Goal: Task Accomplishment & Management: Manage account settings

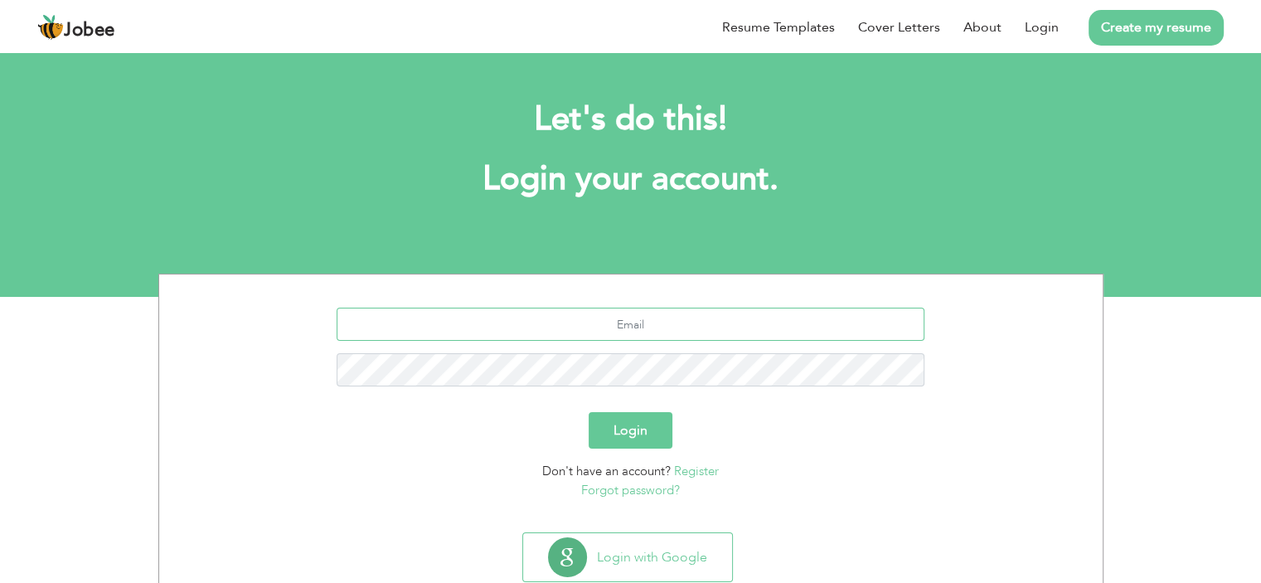
click at [617, 317] on input "text" at bounding box center [631, 324] width 588 height 33
type input "[EMAIL_ADDRESS][DOMAIN_NAME]"
click at [647, 424] on button "Login" at bounding box center [631, 430] width 84 height 36
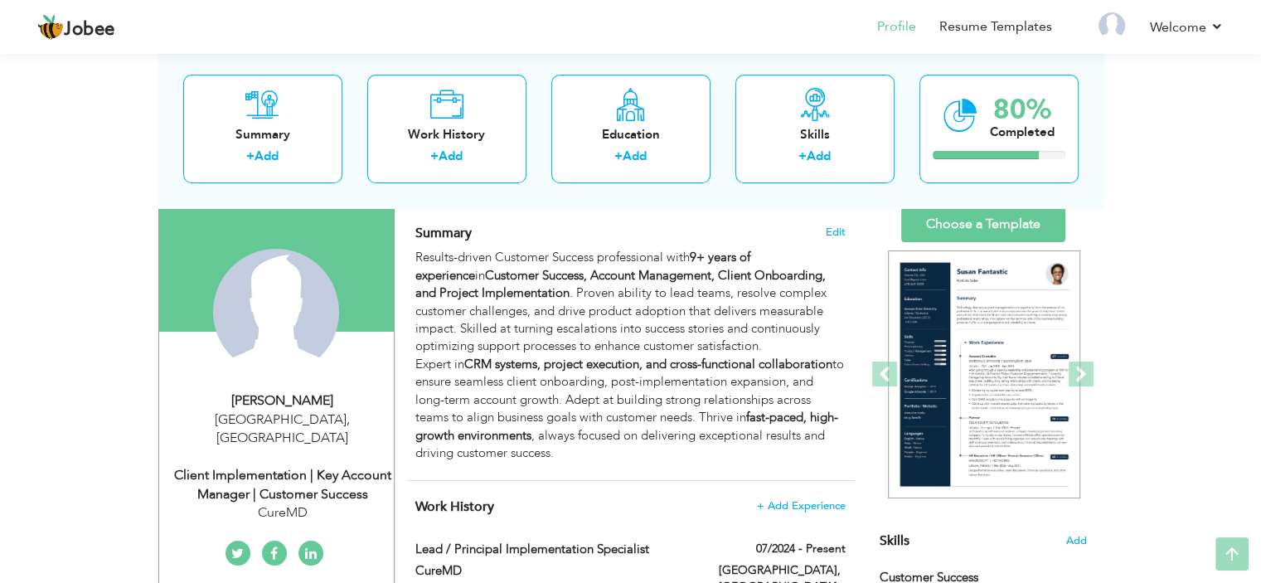
scroll to position [109, 0]
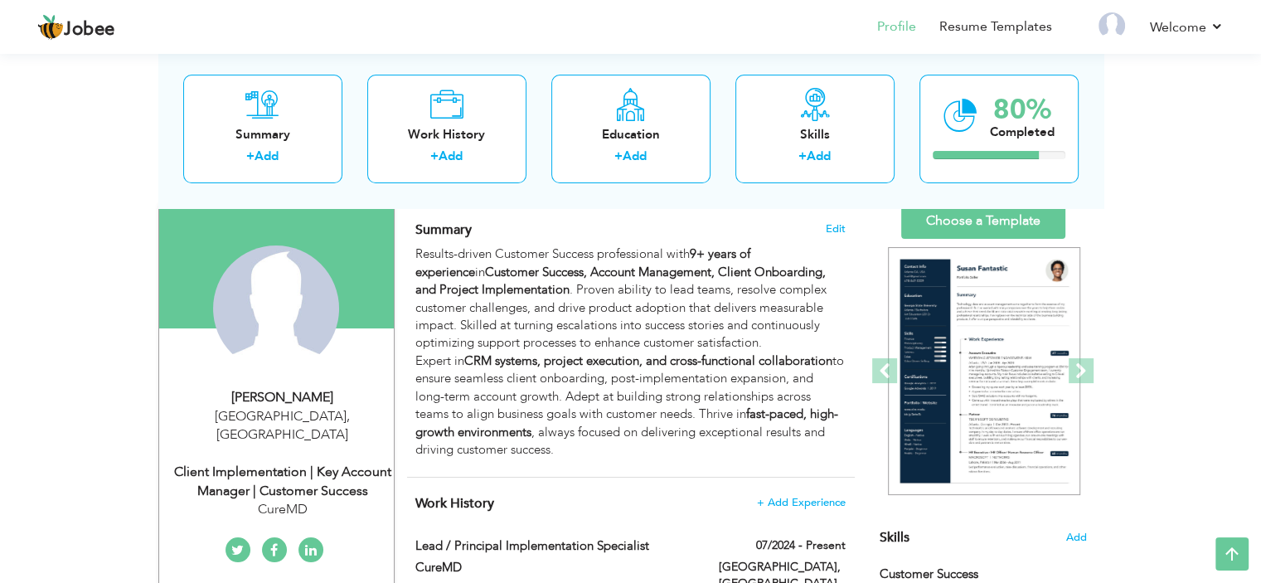
drag, startPoint x: 1272, startPoint y: 70, endPoint x: 1262, endPoint y: 95, distance: 26.8
click at [1261, 95] on html "Jobee Profile Resume Templates Resume Templates Cover Letters About My Resume W…" at bounding box center [630, 182] width 1261 height 583
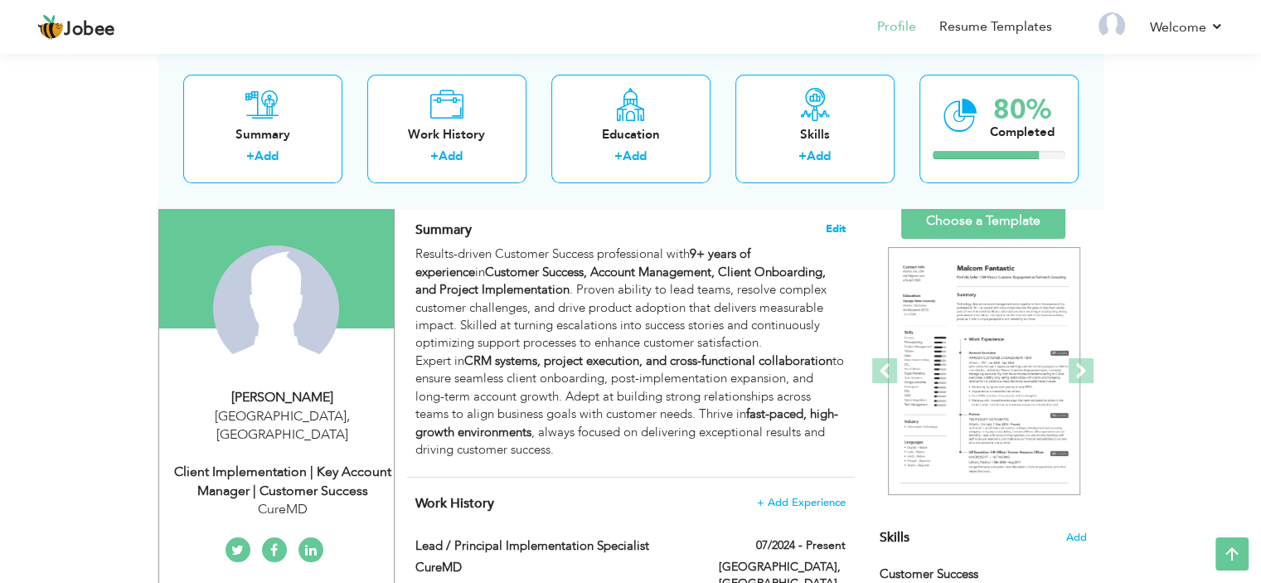
click at [836, 228] on span "Edit" at bounding box center [836, 229] width 20 height 12
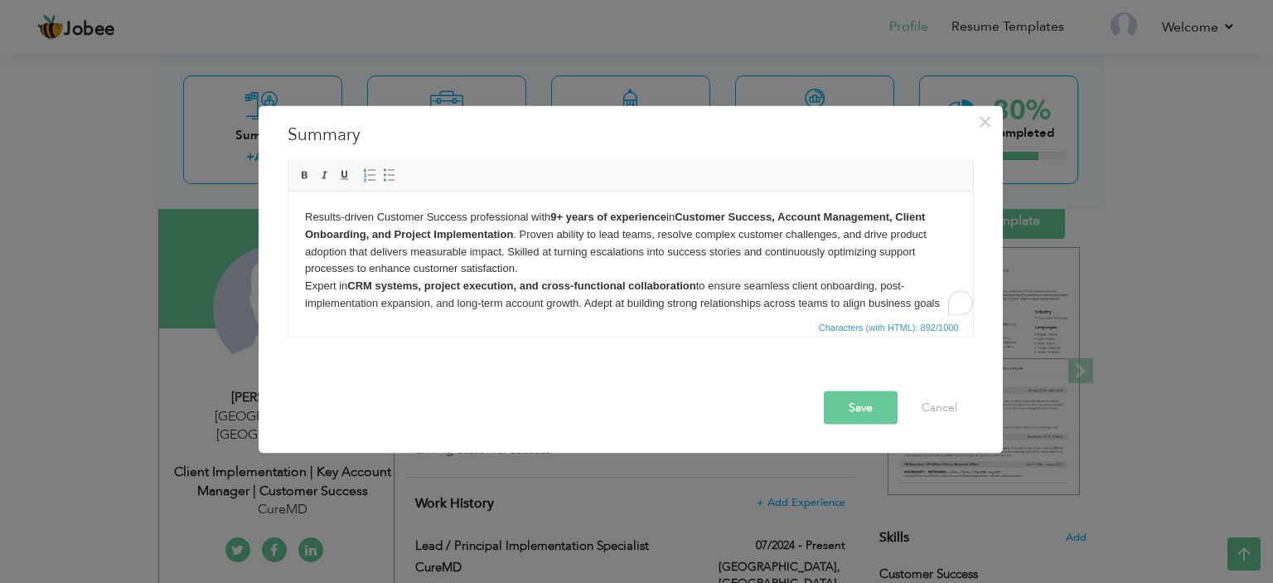
click at [713, 316] on span "Characters (with HTML): 892/1000" at bounding box center [630, 326] width 685 height 20
click at [704, 260] on body "Results-driven Customer Success professional with 9+ years of experience in Cus…" at bounding box center [630, 277] width 652 height 138
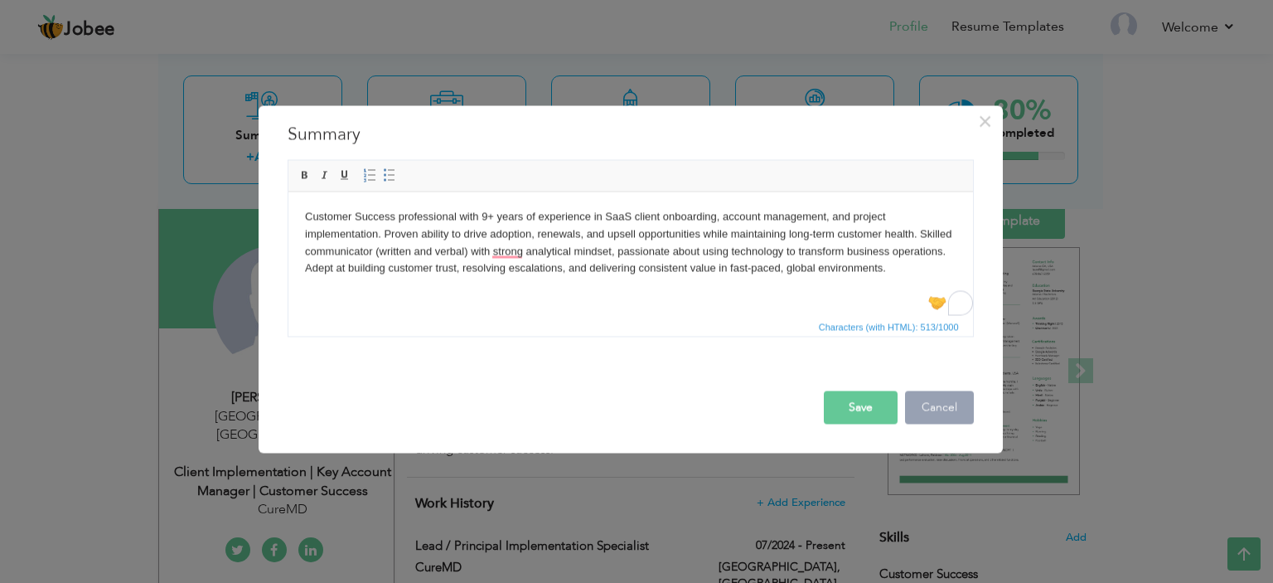
click at [956, 409] on button "Cancel" at bounding box center [939, 406] width 69 height 33
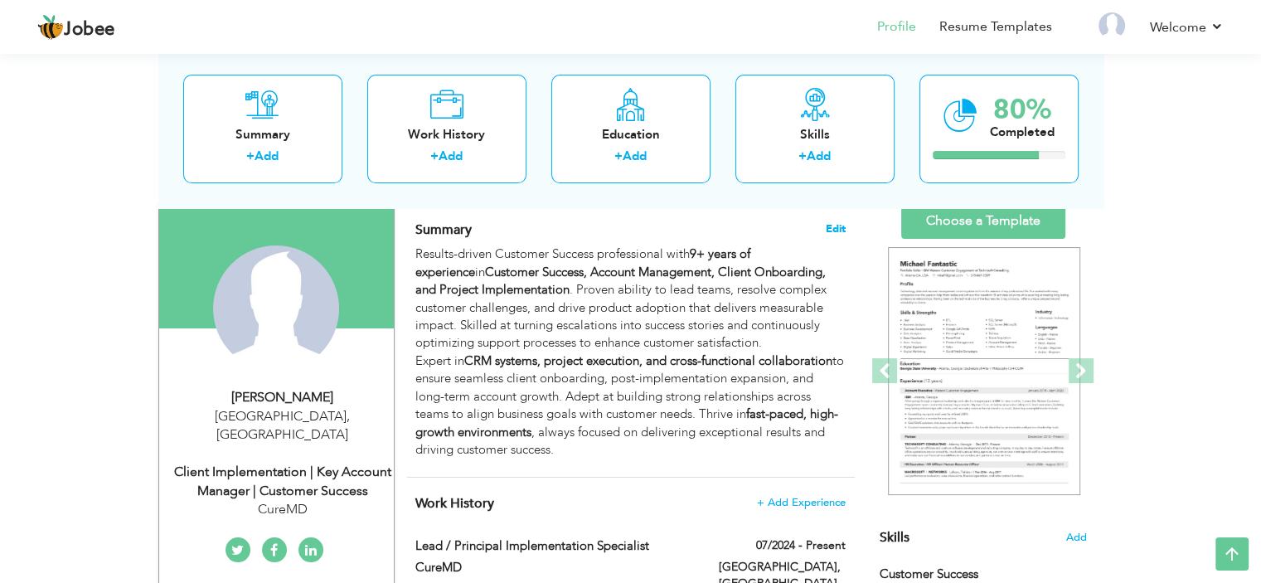
click at [845, 223] on span "Edit" at bounding box center [836, 229] width 20 height 12
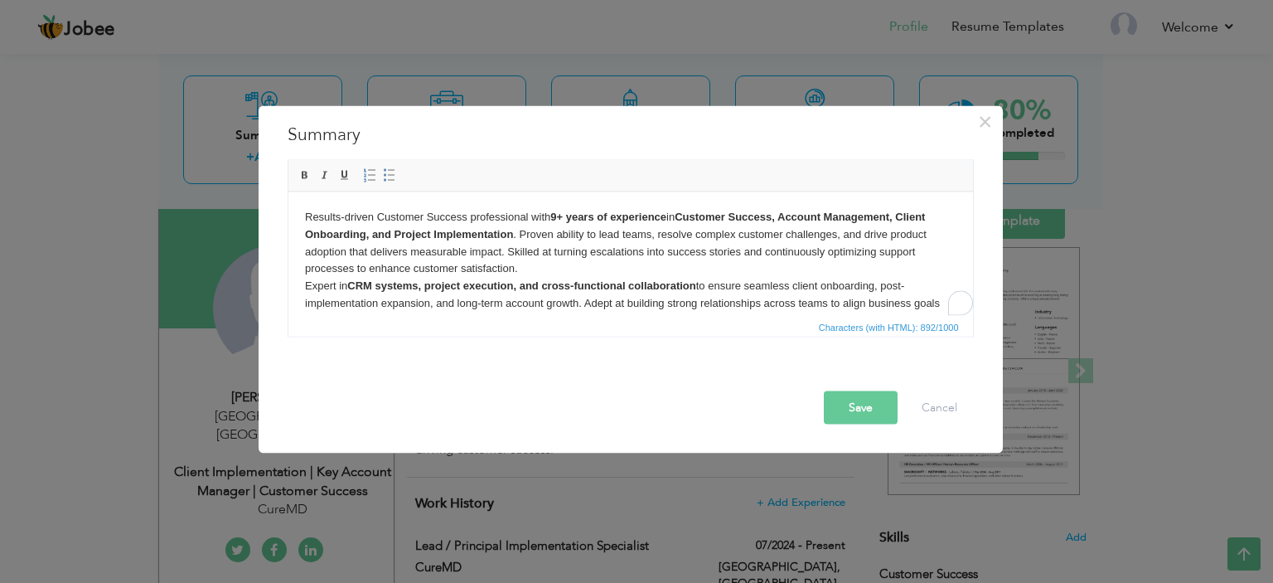
click at [628, 302] on body "Results-driven Customer Success professional with 9+ years of experience in Cus…" at bounding box center [630, 277] width 652 height 138
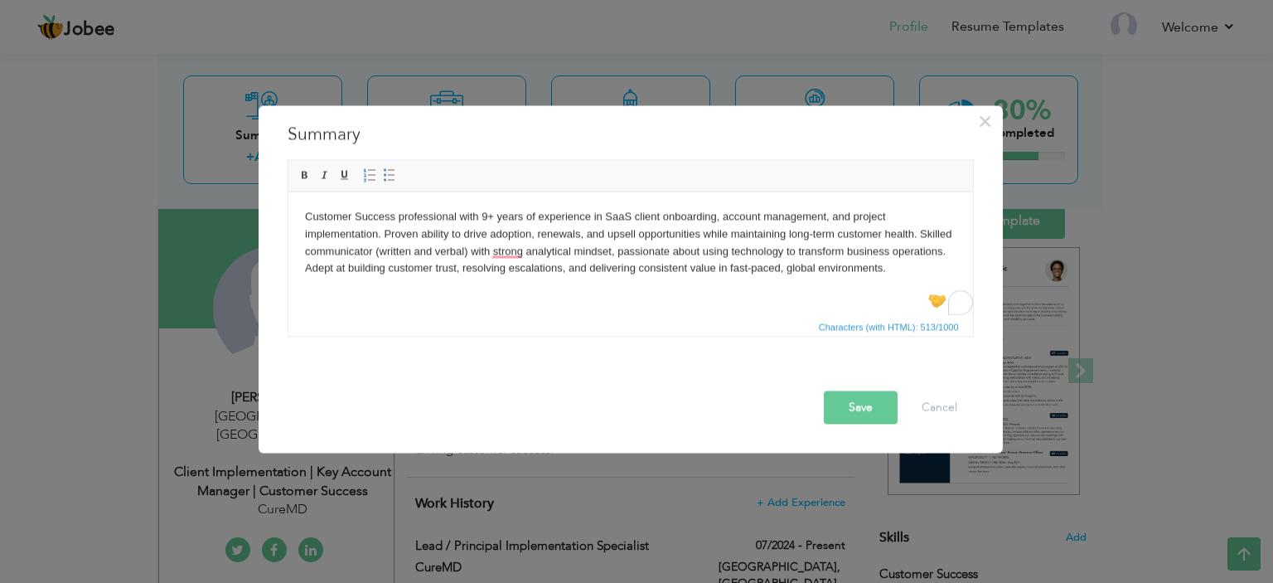
click at [497, 206] on html "Customer Success professional with 9+ years of experience in SaaS client onboar…" at bounding box center [630, 242] width 685 height 102
click at [855, 397] on button "Save" at bounding box center [861, 406] width 74 height 33
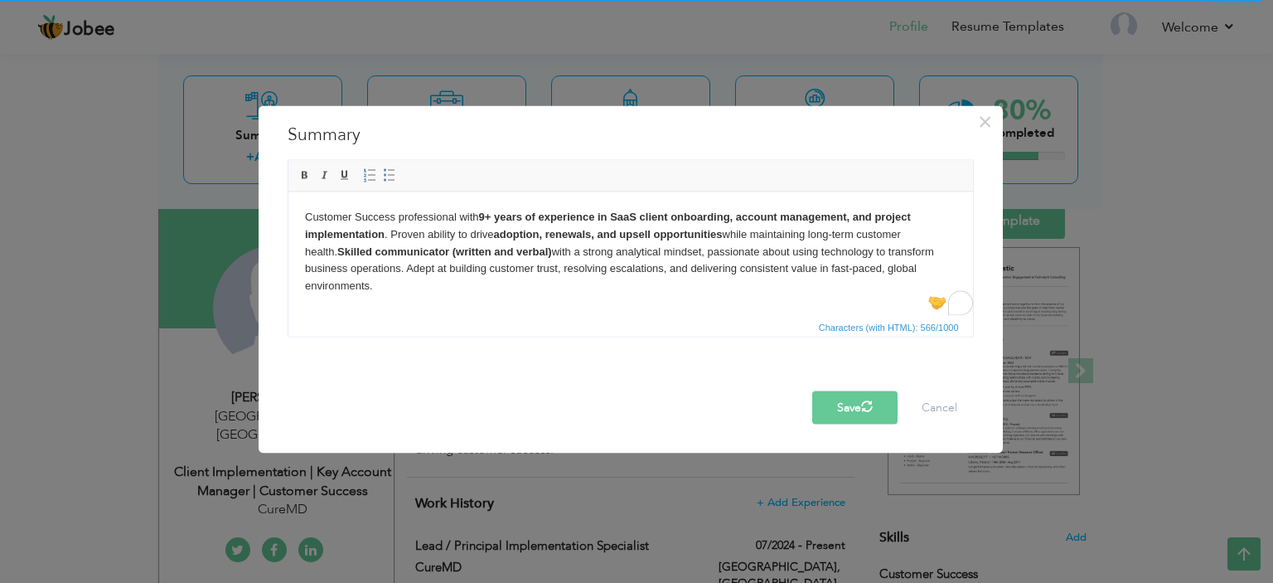
click at [743, 235] on body "Customer Success professional with 9+ years of experience in SaaS client onboar…" at bounding box center [630, 251] width 652 height 86
copy body "Customer Success professional with 9+ years of experience in SaaS client onboar…"
click at [978, 126] on span "×" at bounding box center [985, 121] width 14 height 30
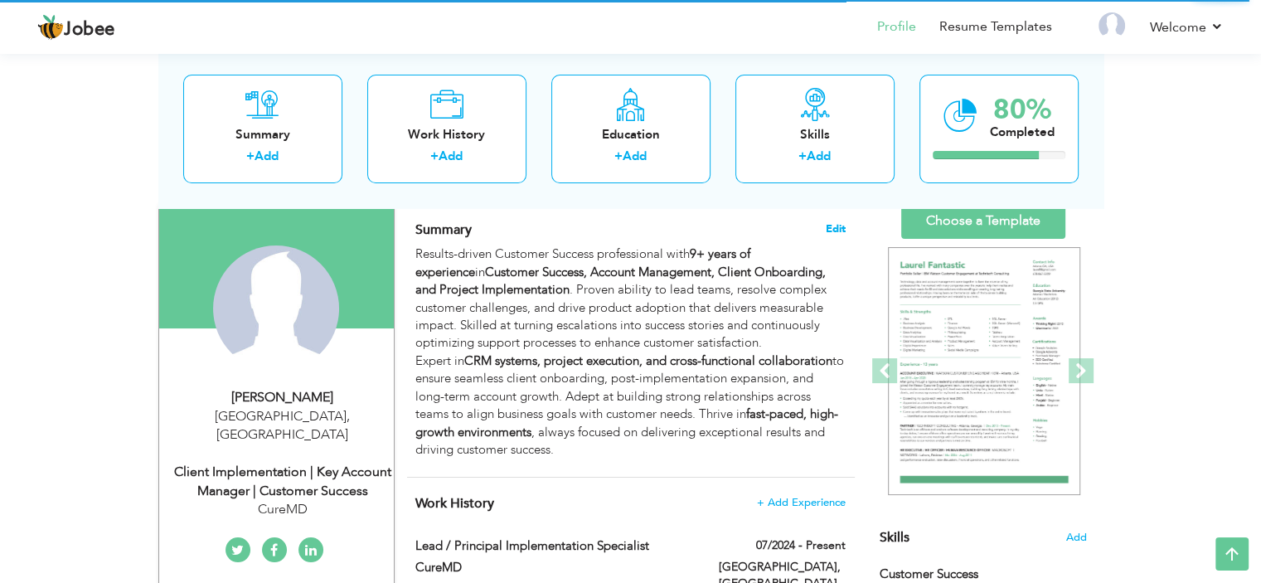
click at [832, 224] on span "Edit" at bounding box center [836, 229] width 20 height 12
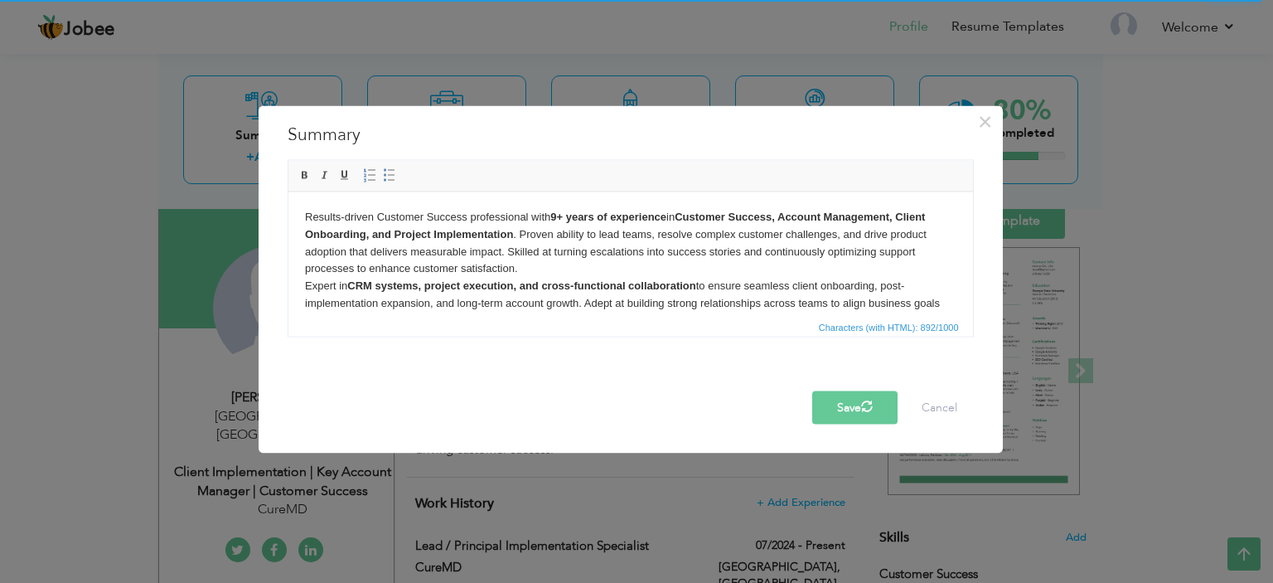
click at [611, 232] on body "Results-driven Customer Success professional with 9+ years of experience in Cus…" at bounding box center [630, 277] width 652 height 138
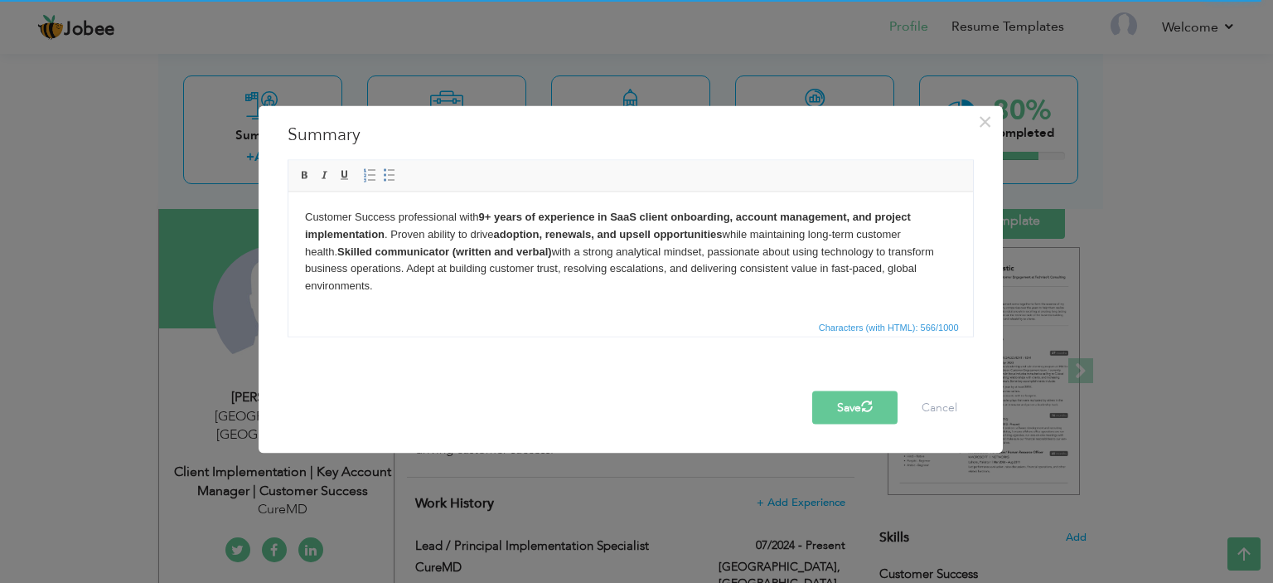
click at [853, 413] on button "Save" at bounding box center [854, 406] width 85 height 33
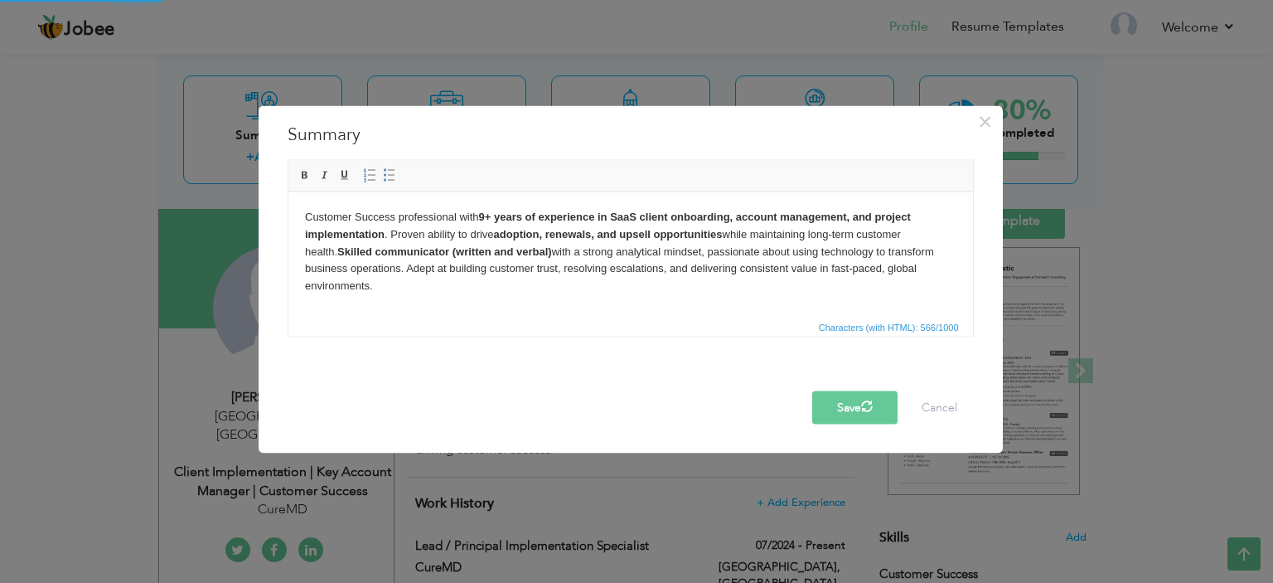
click at [853, 413] on button "Save" at bounding box center [854, 406] width 85 height 33
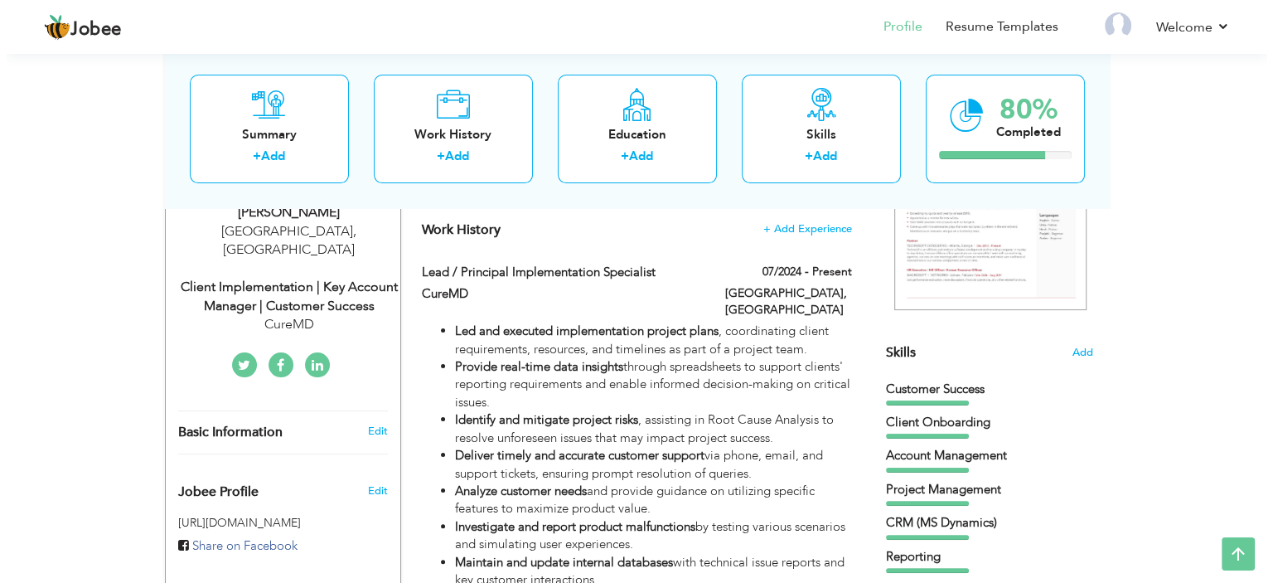
scroll to position [297, 0]
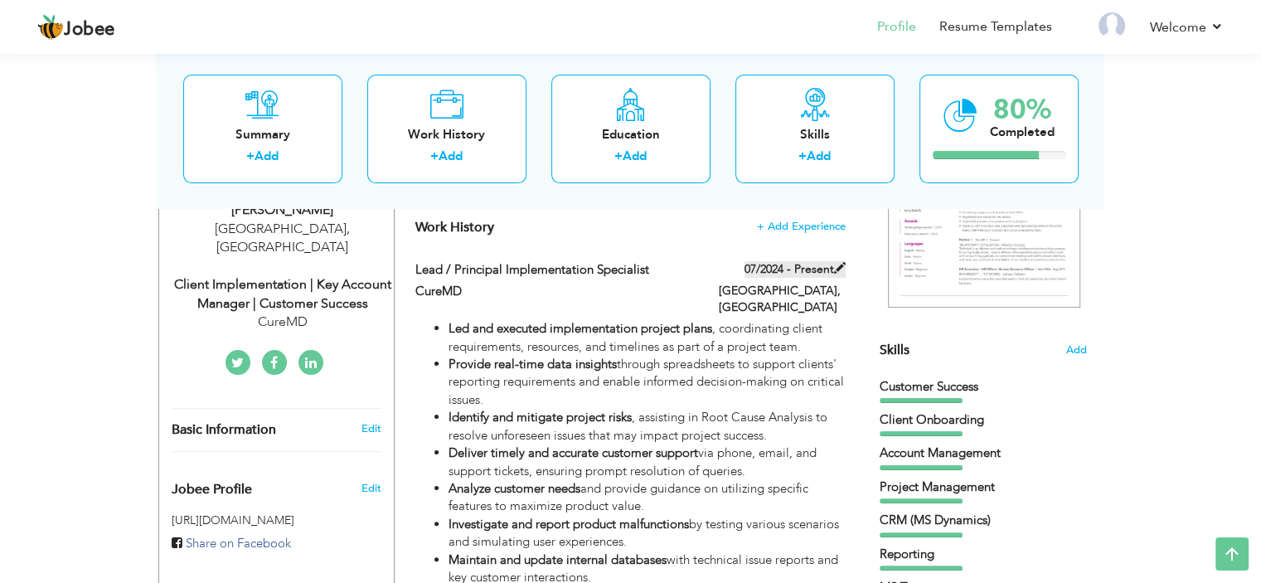
click at [840, 267] on span at bounding box center [840, 268] width 12 height 12
type input "Lead / Principal Implementation Specialist"
type input "CureMD"
type input "07/2024"
type input "[GEOGRAPHIC_DATA]"
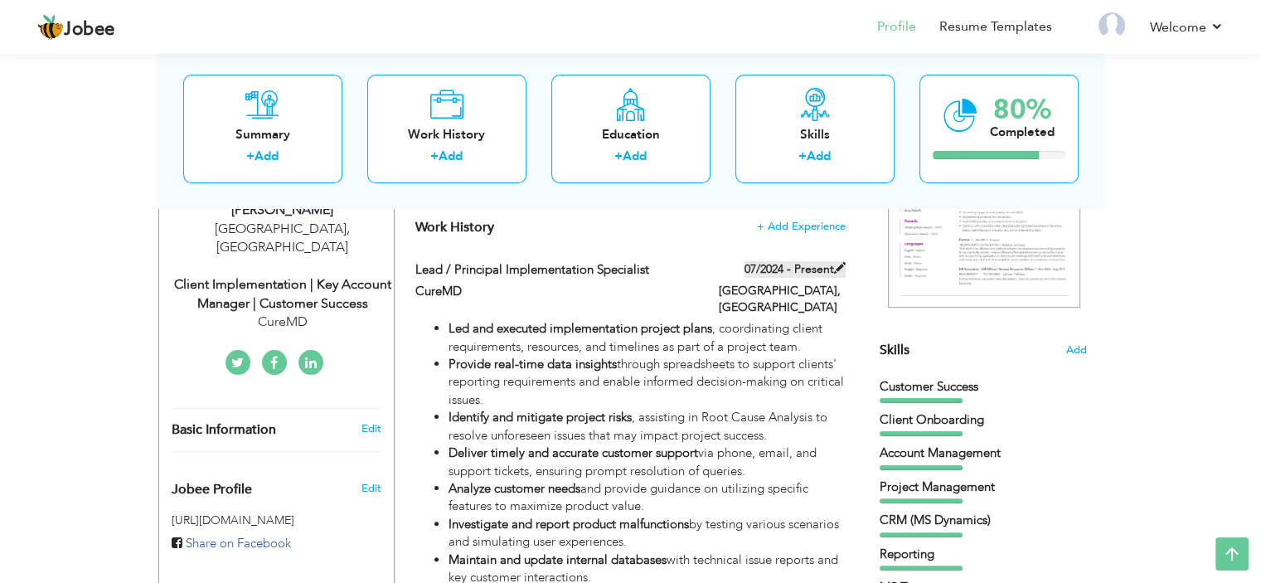
type input "[GEOGRAPHIC_DATA]"
checkbox input "true"
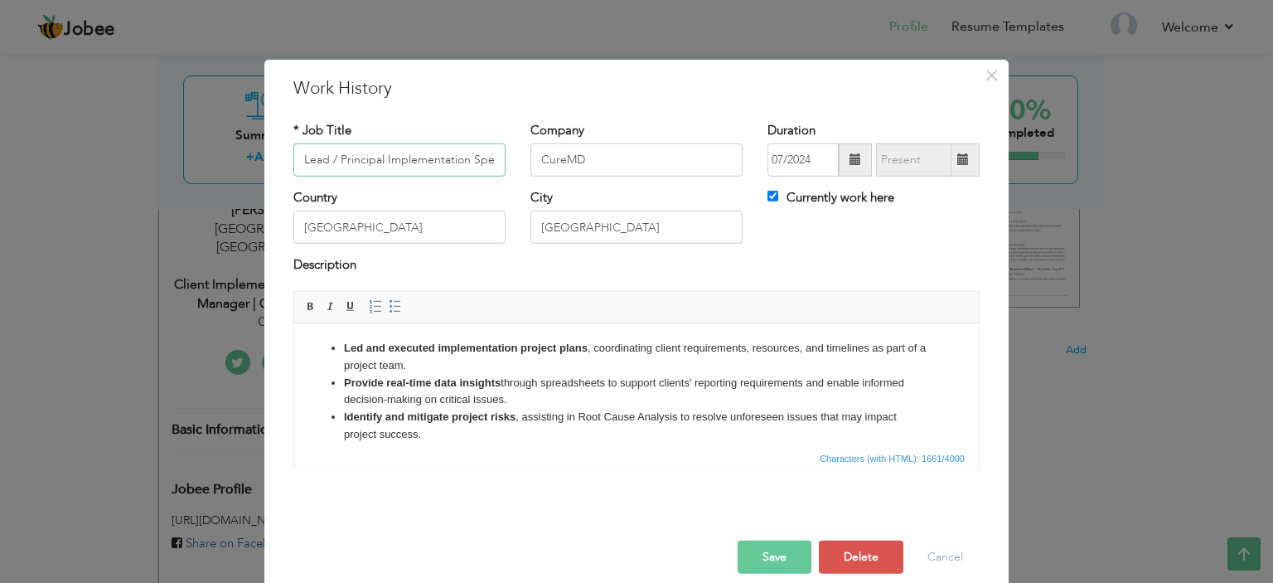
scroll to position [0, 25]
click at [612, 379] on li "Provide real-time data insights through spreadsheets to support clients' report…" at bounding box center [636, 391] width 585 height 35
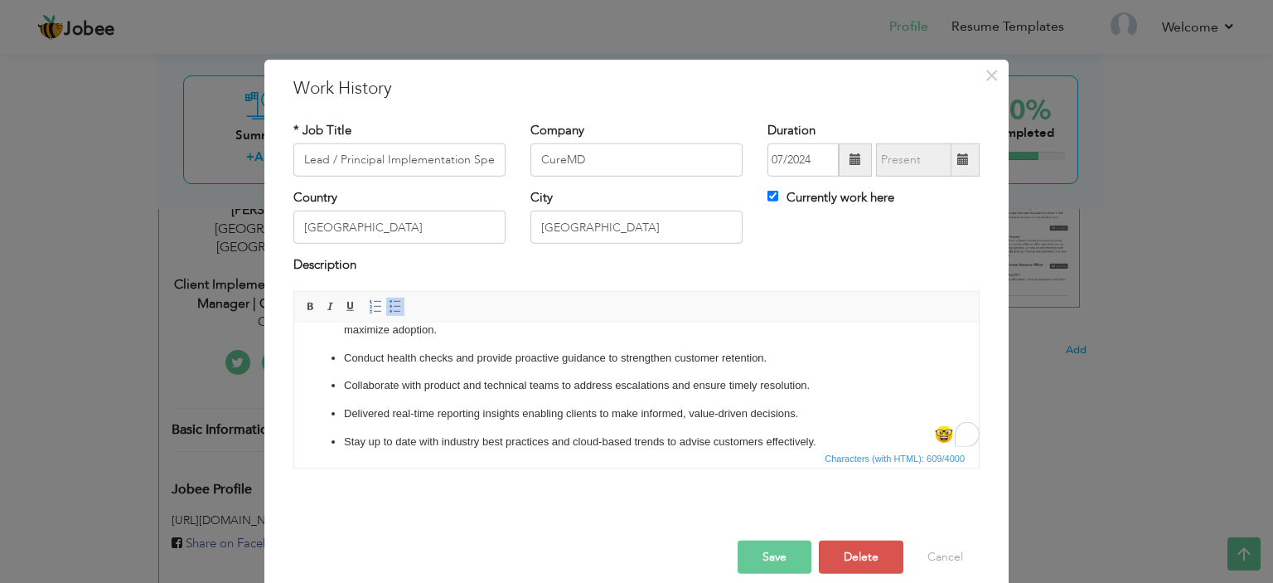
scroll to position [36, 0]
click at [507, 372] on ul "Lead SaaS onboarding and implementation projects for enterprise clients, aligni…" at bounding box center [637, 376] width 652 height 147
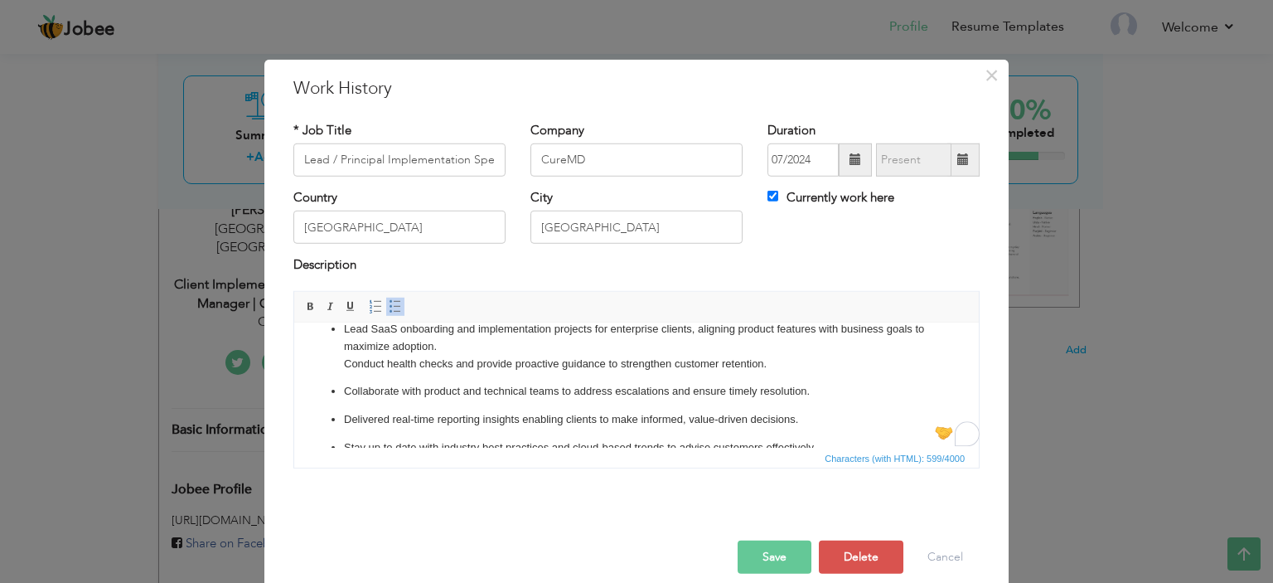
click at [343, 400] on ul "Lead SaaS onboarding and implementation projects for enterprise clients, aligni…" at bounding box center [637, 388] width 652 height 136
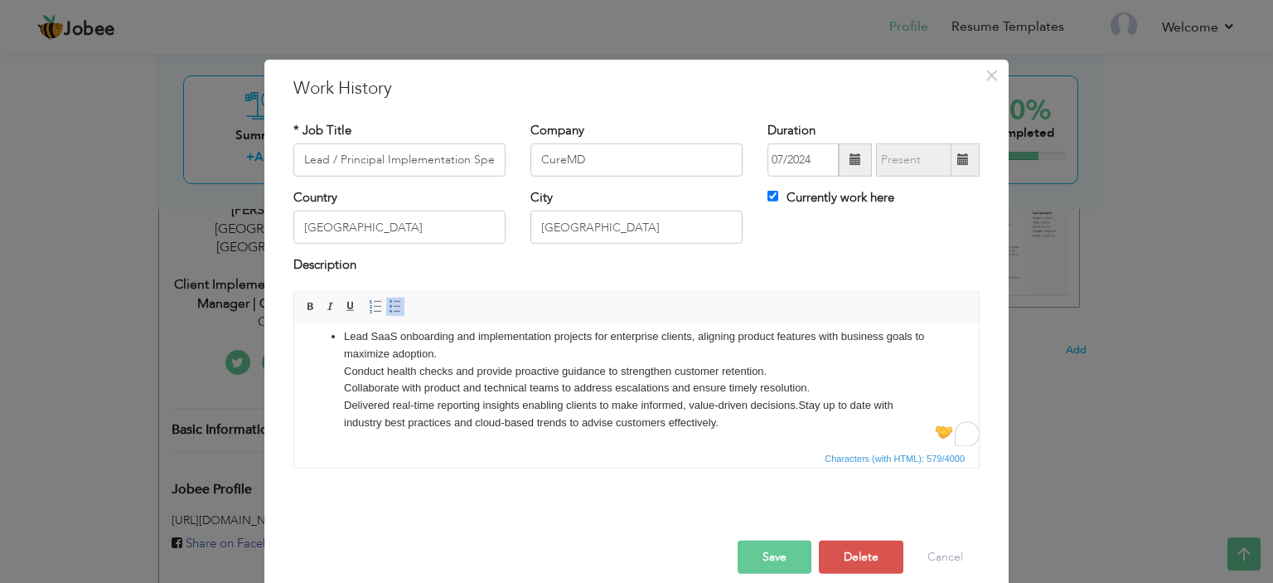
scroll to position [12, 0]
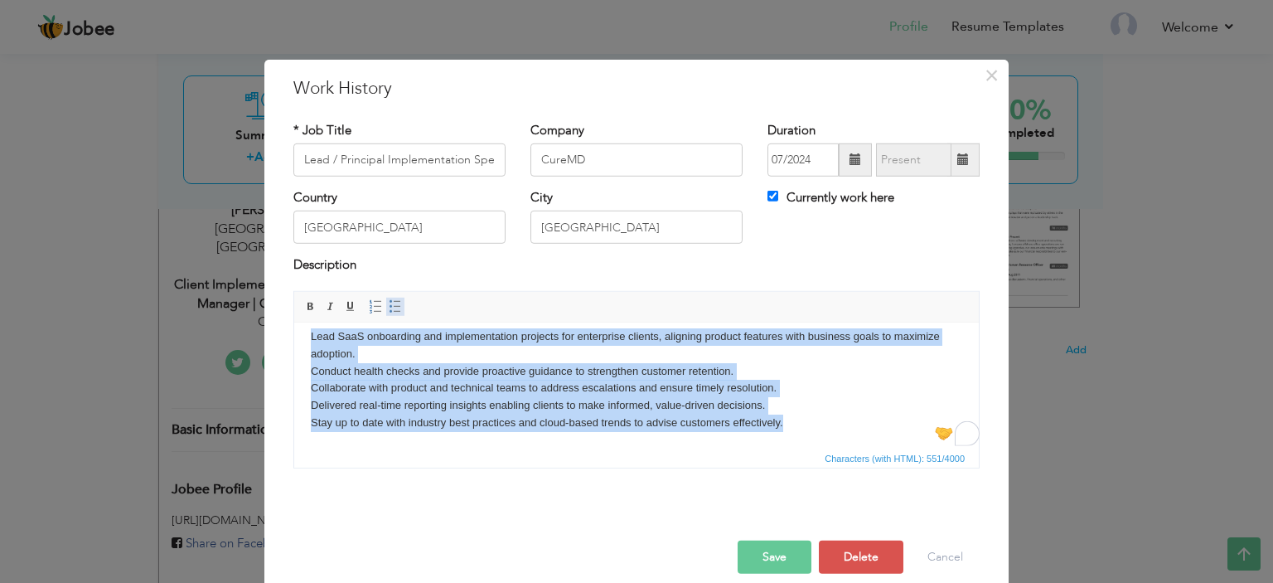
click at [389, 306] on span at bounding box center [395, 306] width 13 height 13
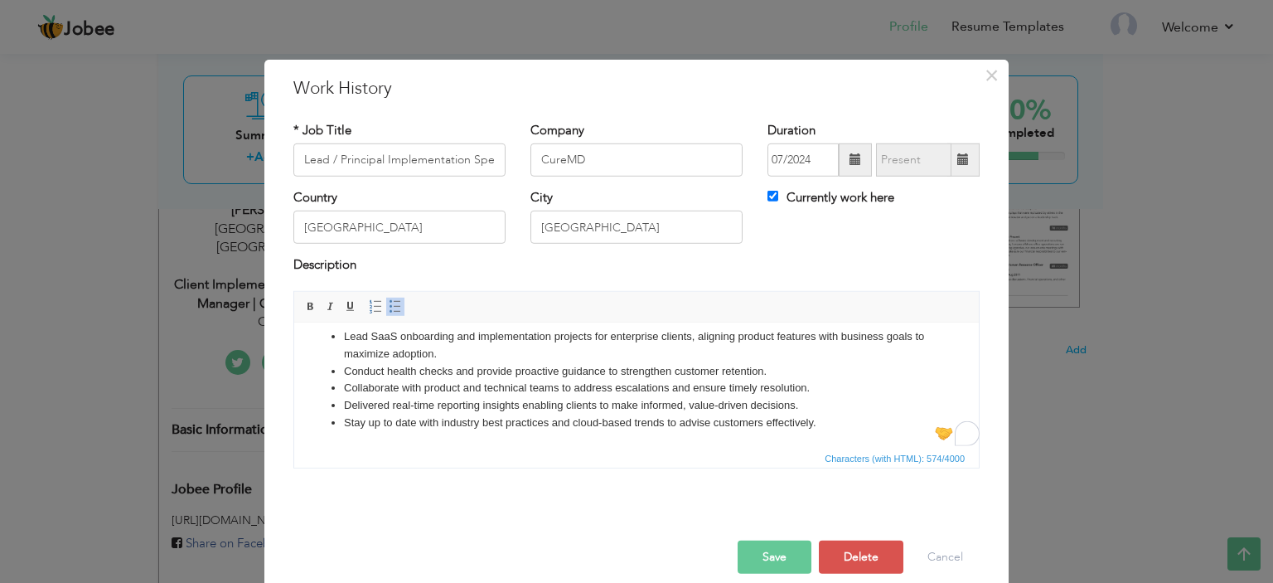
click at [519, 493] on div "Save Save and Continue Delete Cancel" at bounding box center [636, 539] width 711 height 93
click at [334, 158] on input "Lead / Principal Implementation Specialist" at bounding box center [399, 159] width 212 height 33
click at [777, 550] on button "Save" at bounding box center [775, 556] width 74 height 33
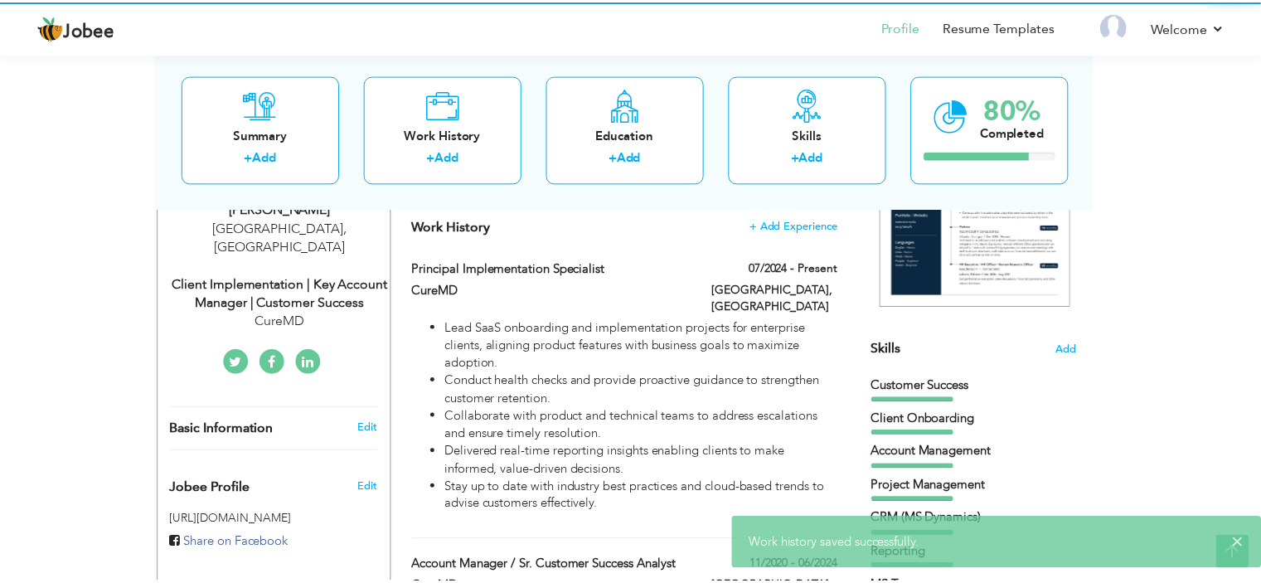
scroll to position [0, 0]
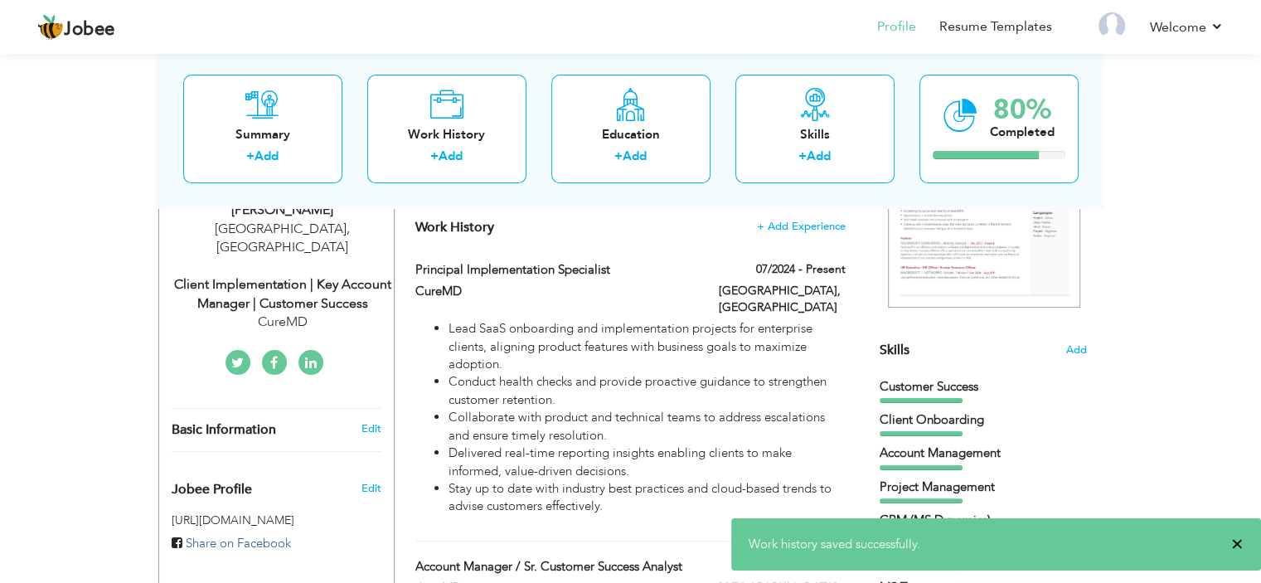
click at [1234, 540] on span "×" at bounding box center [1237, 543] width 12 height 17
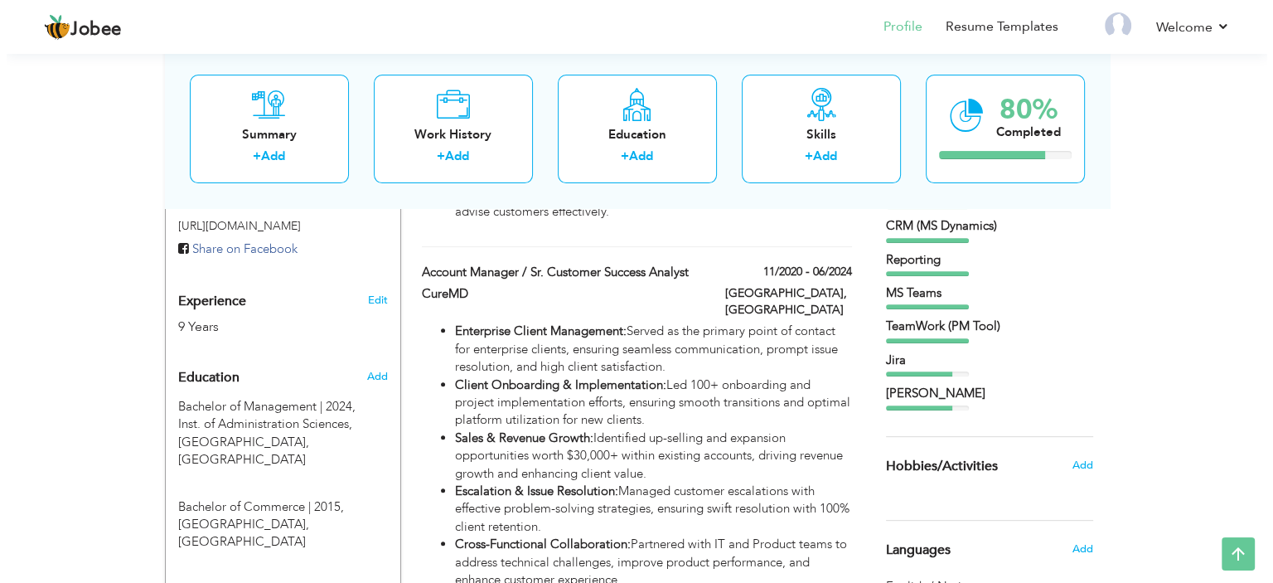
scroll to position [589, 0]
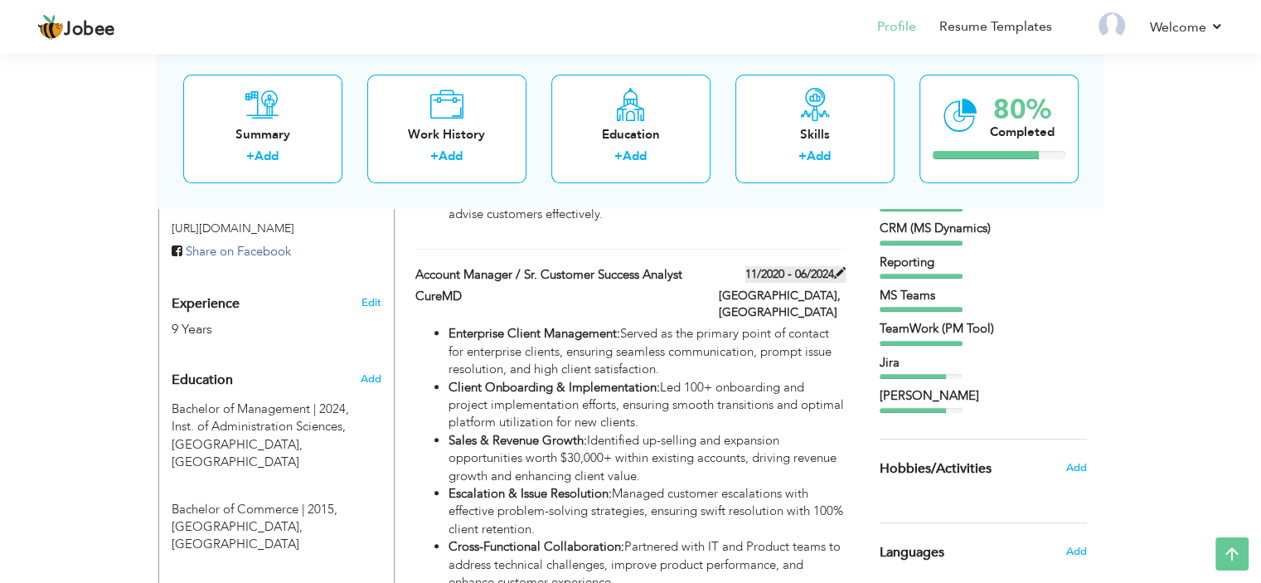
click at [836, 267] on span at bounding box center [840, 273] width 12 height 12
type input "Account Manager / Sr. Customer Success Analyst"
type input "11/2020"
type input "06/2024"
checkbox input "false"
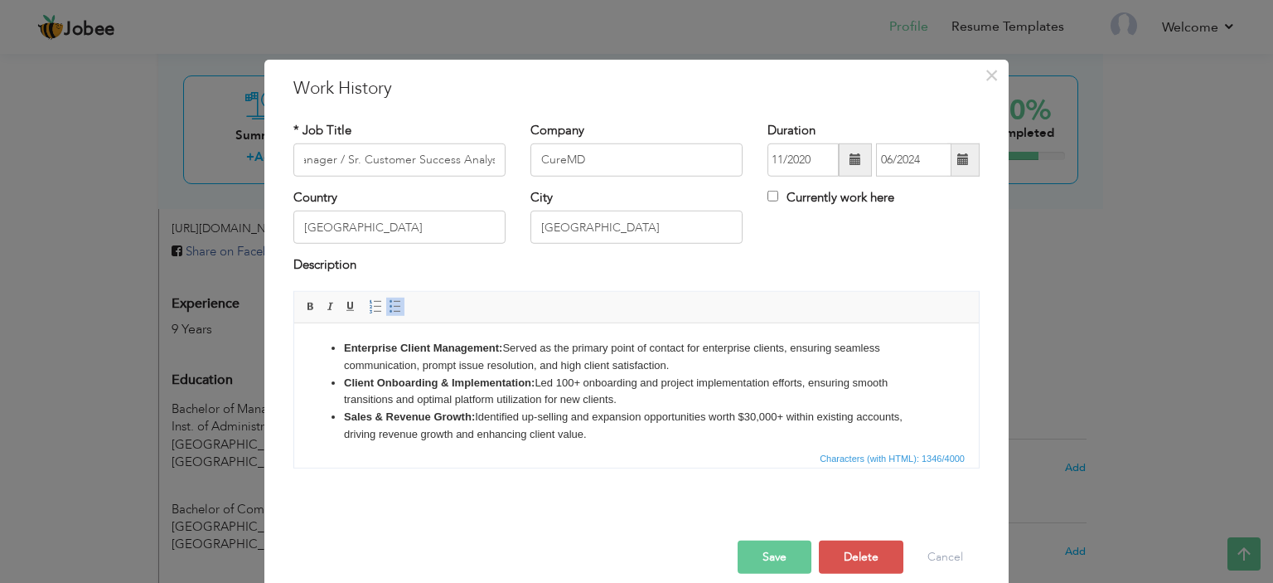
scroll to position [0, 0]
click at [506, 399] on li "Client Onboarding & Implementation: Led 100+ onboarding and project implementat…" at bounding box center [636, 391] width 585 height 35
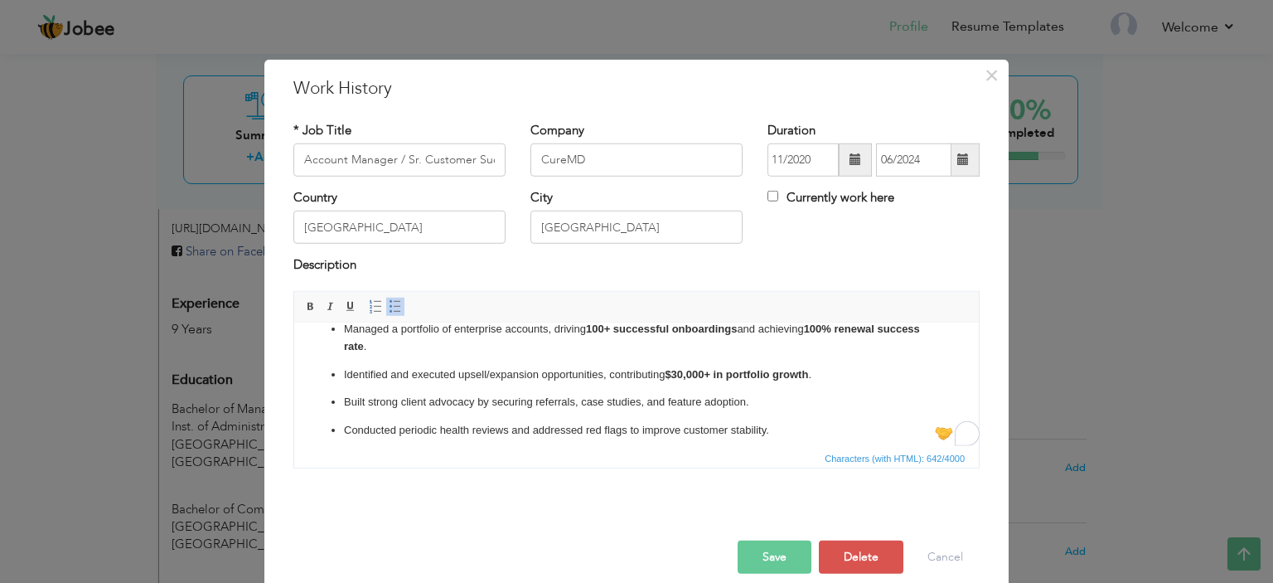
scroll to position [19, 0]
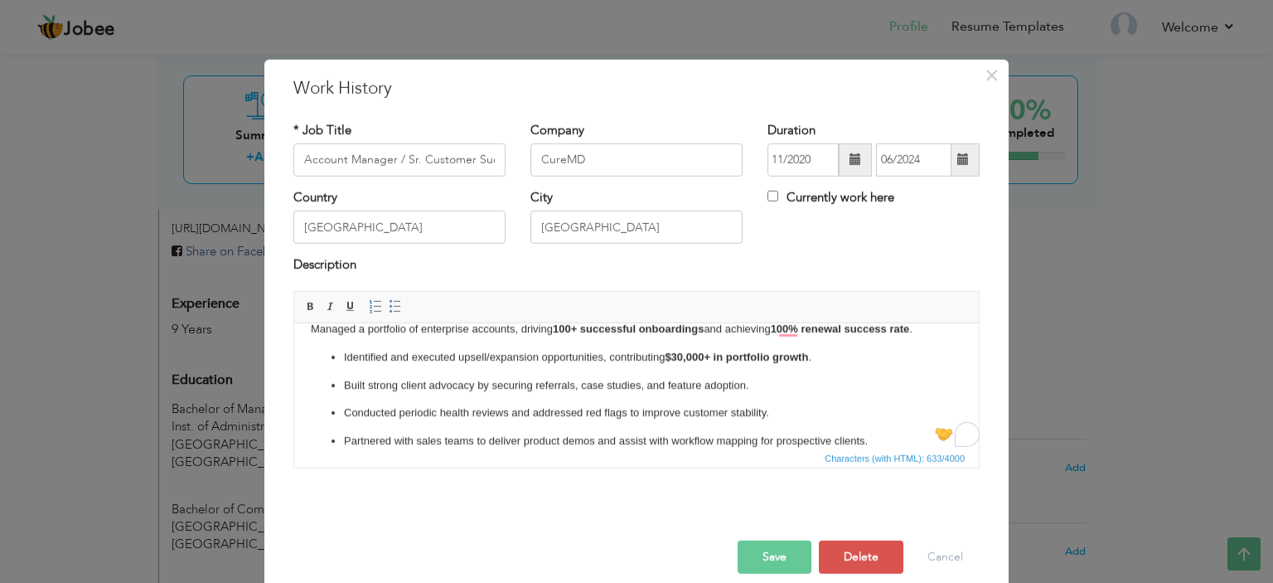
click at [548, 398] on ul "Identified and executed upsell/expansion opportunities, contributing $30,000+ i…" at bounding box center [637, 398] width 652 height 101
click at [342, 355] on ul "Identified and executed upsell/expansion opportunities, contributing $30,000+ i…" at bounding box center [637, 398] width 652 height 101
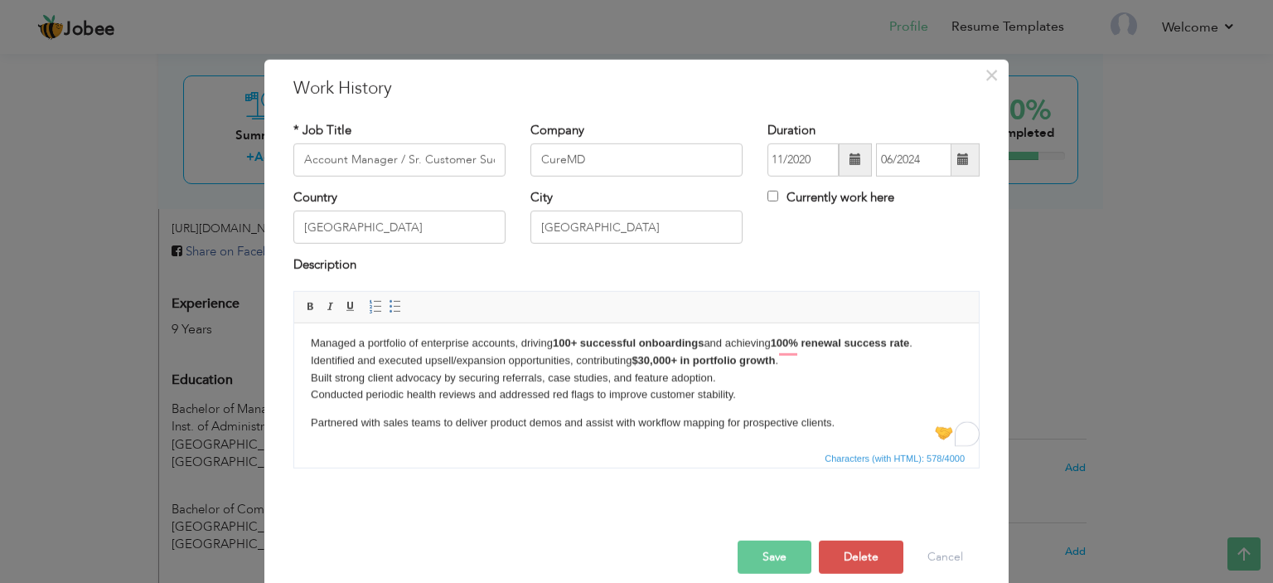
scroll to position [0, 0]
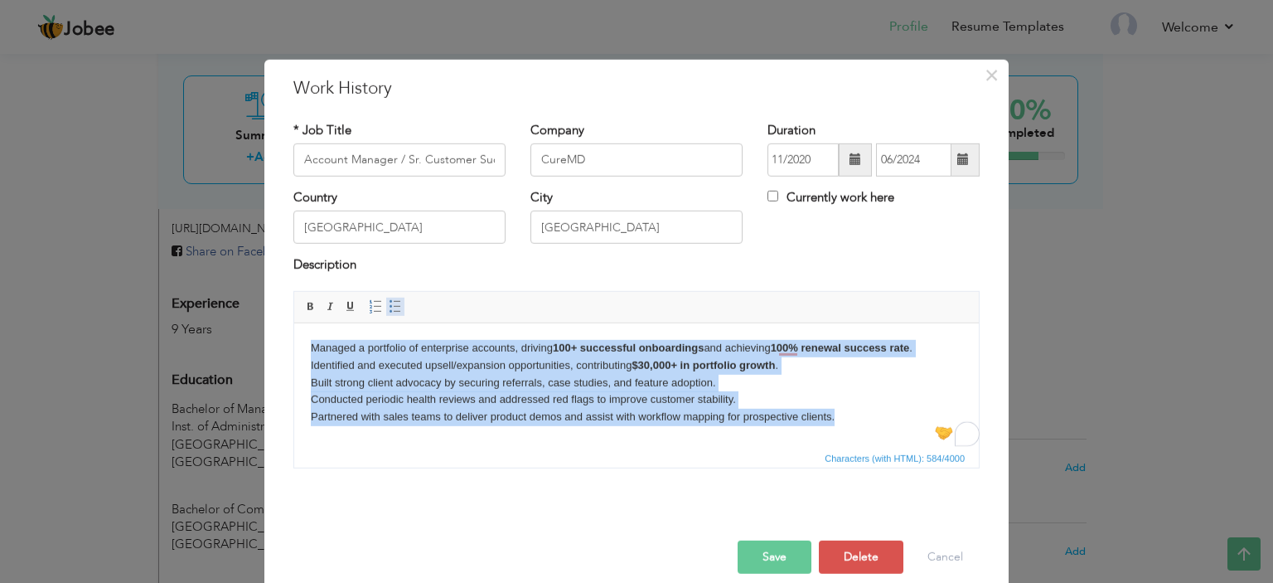
click at [389, 304] on span at bounding box center [395, 306] width 13 height 13
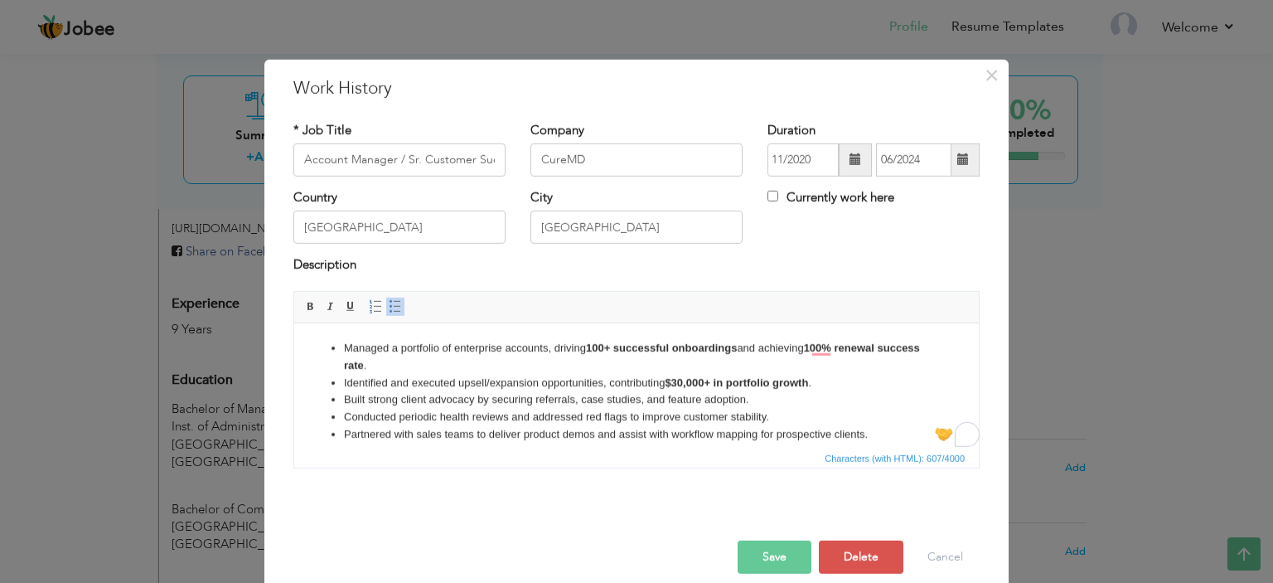
click at [766, 547] on button "Save" at bounding box center [775, 556] width 74 height 33
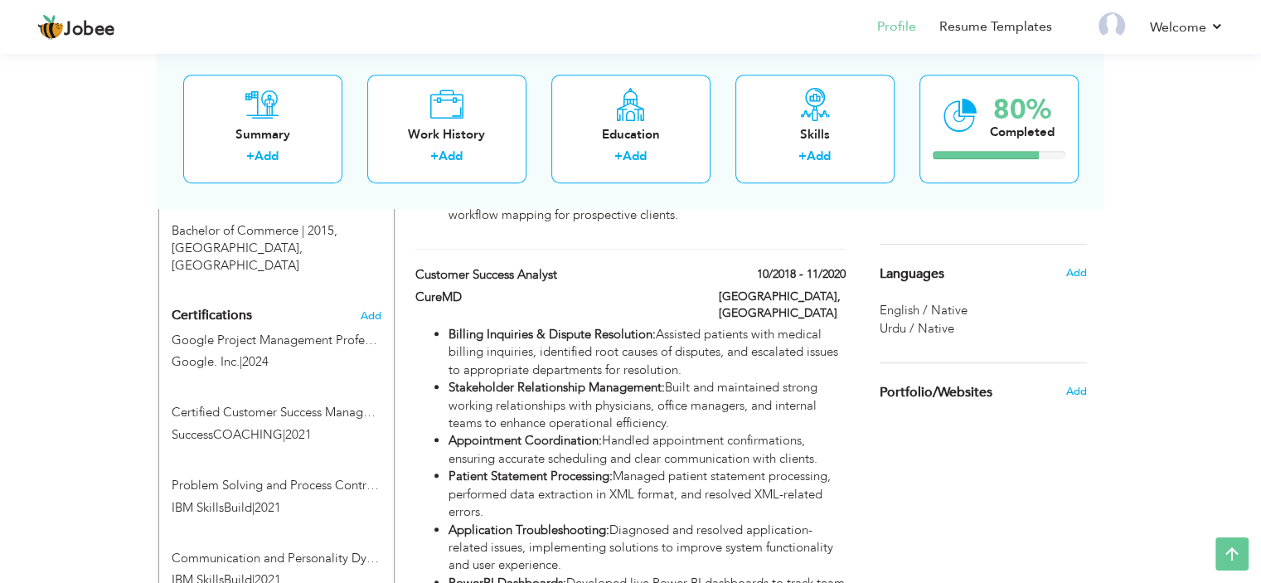
scroll to position [873, 0]
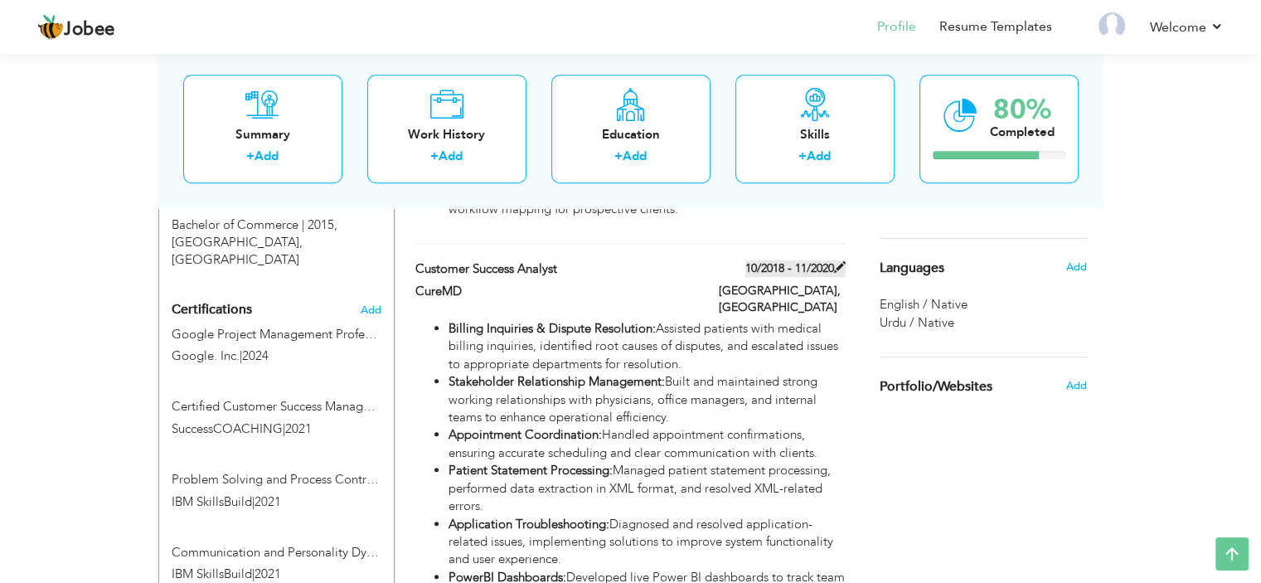
click at [839, 261] on span at bounding box center [840, 267] width 12 height 12
type input "Customer Success Analyst"
type input "10/2018"
type input "11/2020"
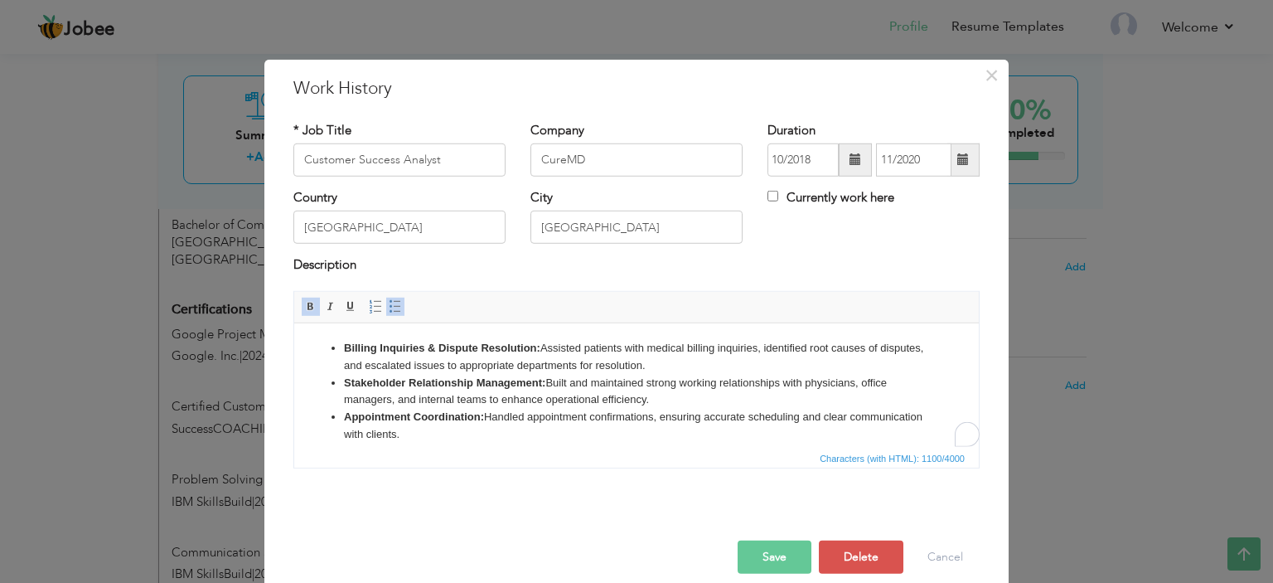
click at [564, 402] on li "Stakeholder Relationship Management: Built and maintained strong working relati…" at bounding box center [636, 391] width 585 height 35
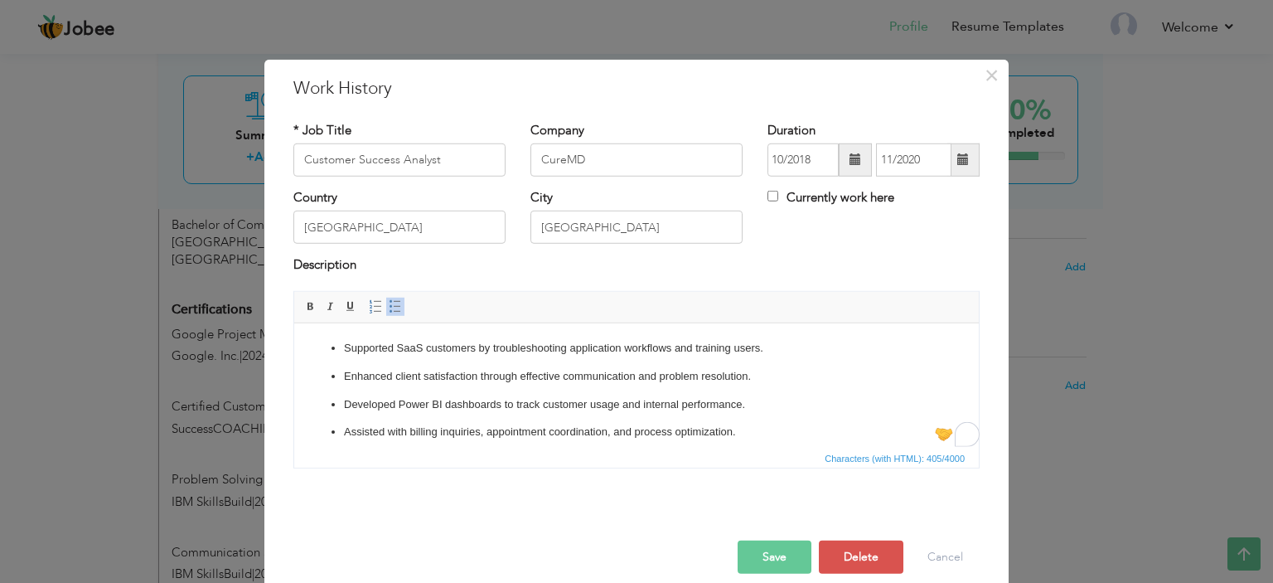
click at [344, 345] on p "Supported SaaS customers by troubleshooting application workflows and training …" at bounding box center [636, 347] width 585 height 17
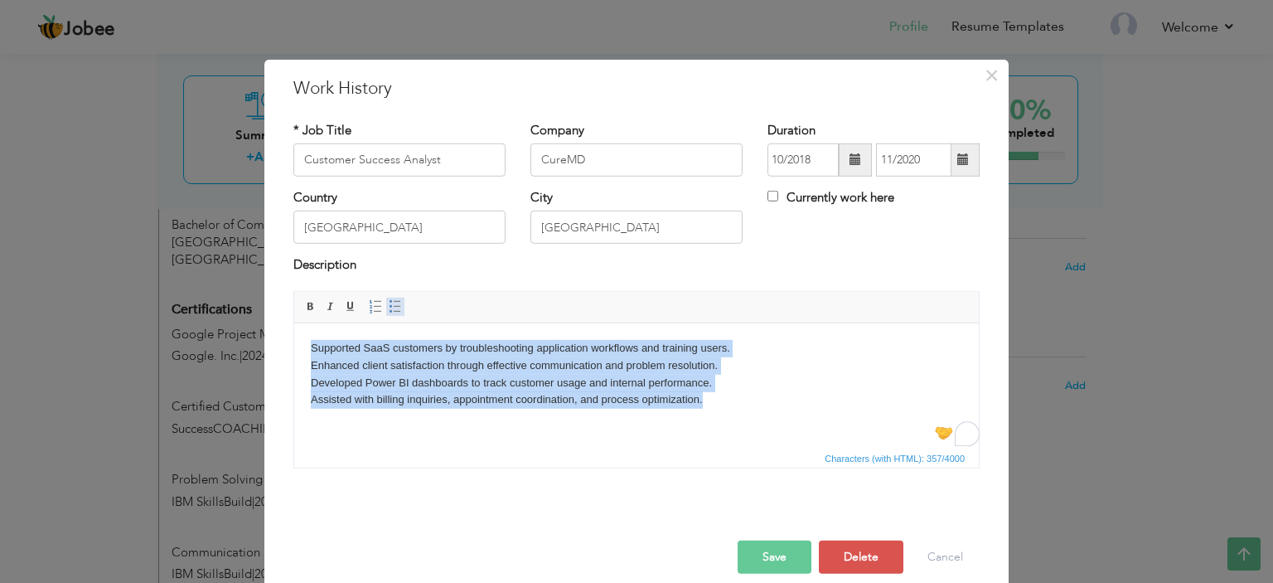
click at [389, 301] on span at bounding box center [395, 306] width 13 height 13
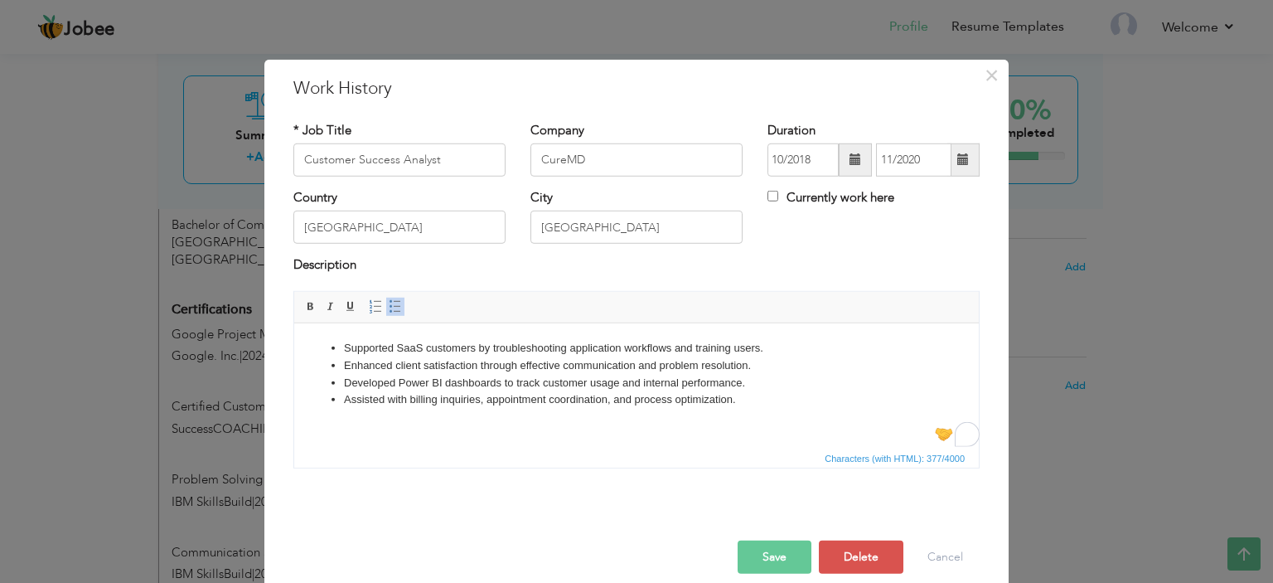
click at [763, 551] on button "Save" at bounding box center [775, 556] width 74 height 33
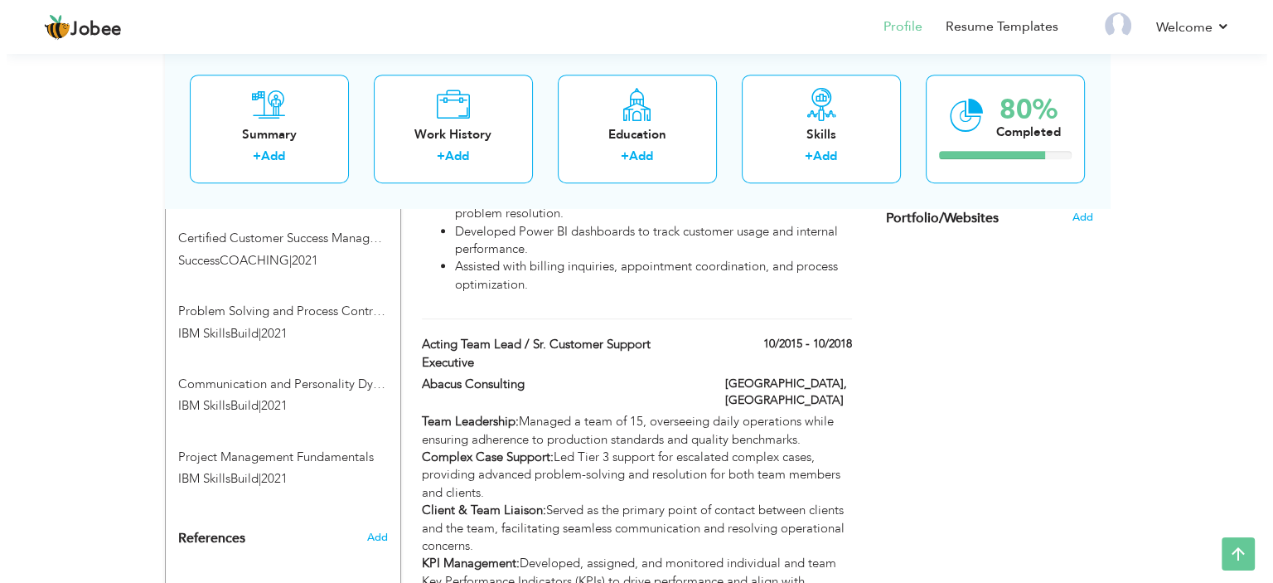
scroll to position [1035, 0]
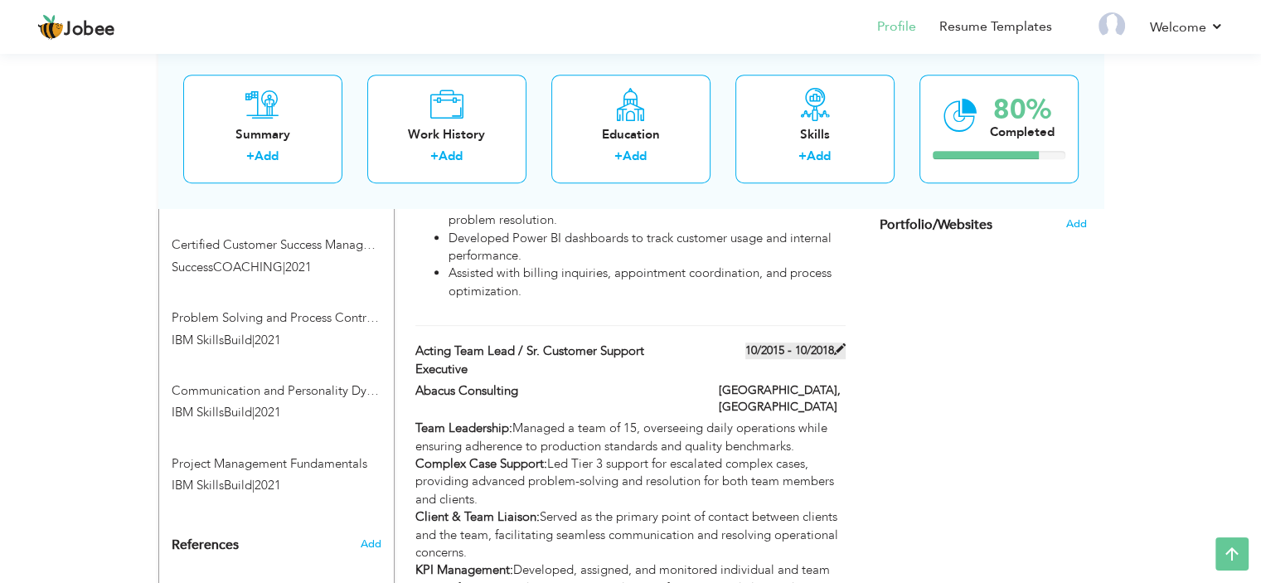
click at [839, 343] on span at bounding box center [840, 349] width 12 height 12
type input "Acting Team Lead / Sr. Customer Support Executive"
type input "Abacus Consulting"
type input "10/2015"
type input "10/2018"
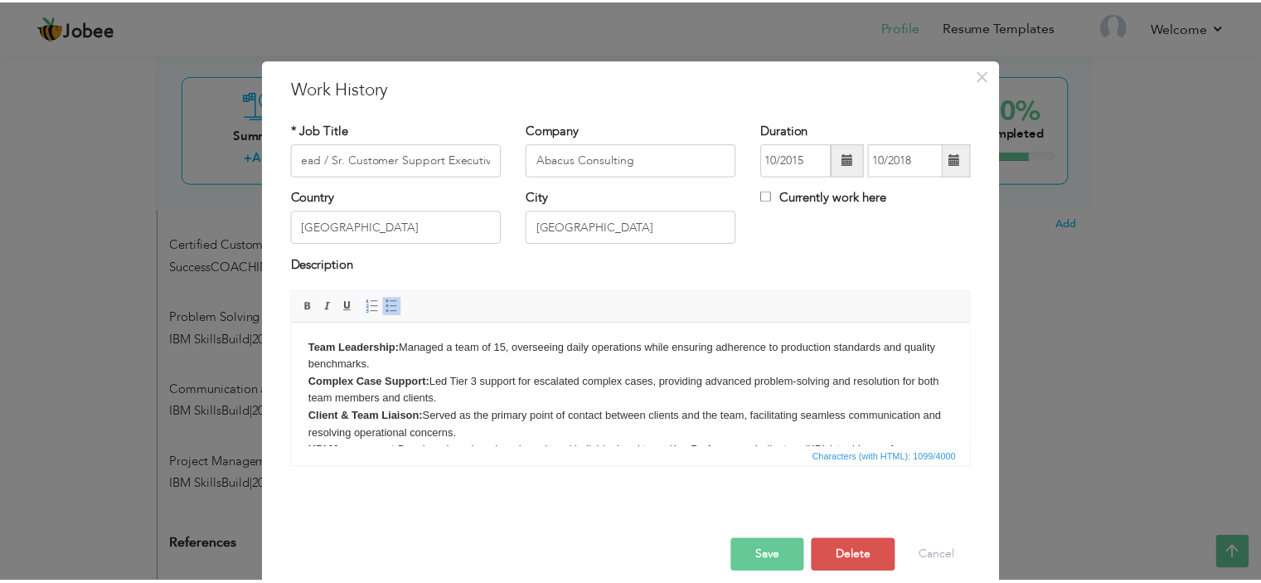
scroll to position [0, 0]
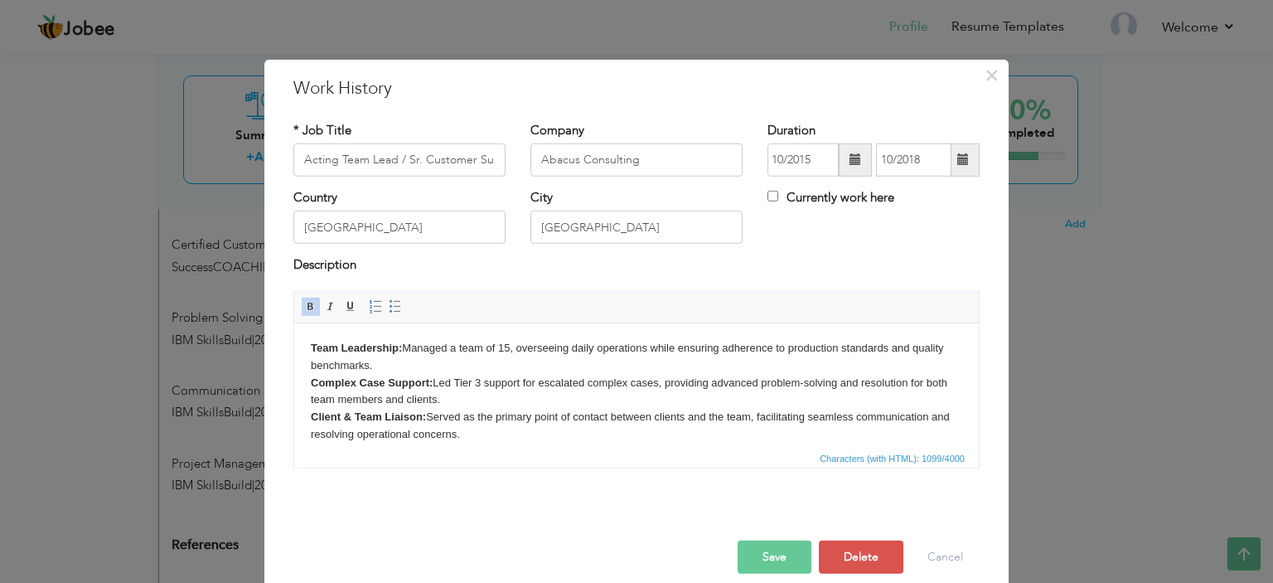
click at [552, 369] on body "Team Leadership: Managed a team of 15, overseeing daily operations while ensuri…" at bounding box center [637, 442] width 652 height 207
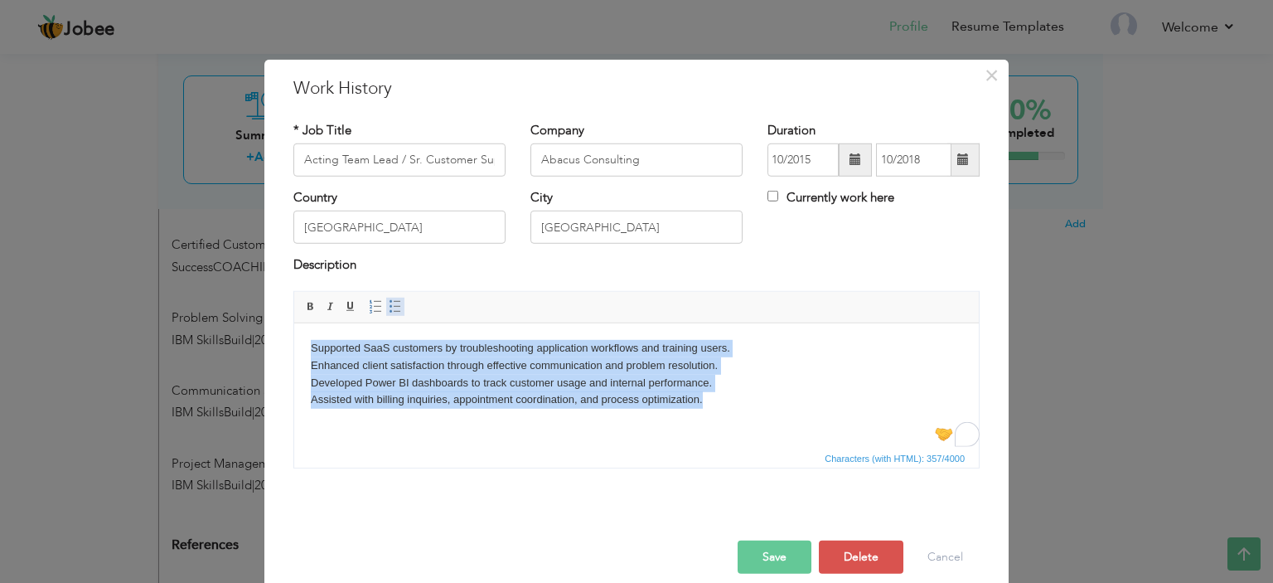
click at [389, 302] on span at bounding box center [395, 306] width 13 height 13
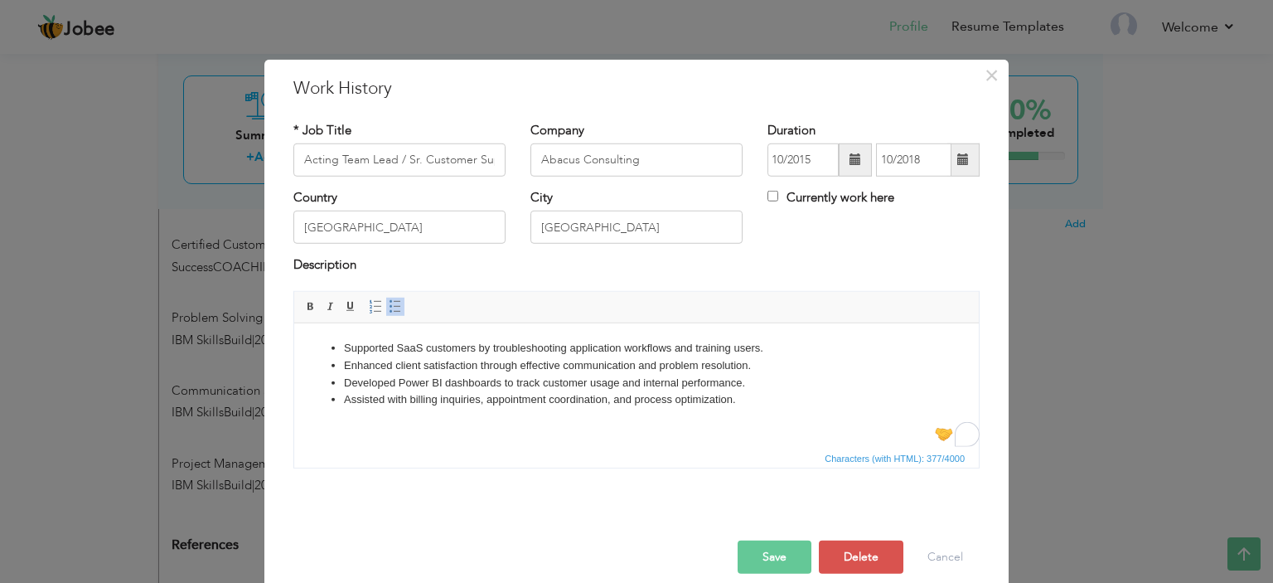
click at [783, 559] on button "Save" at bounding box center [775, 556] width 74 height 33
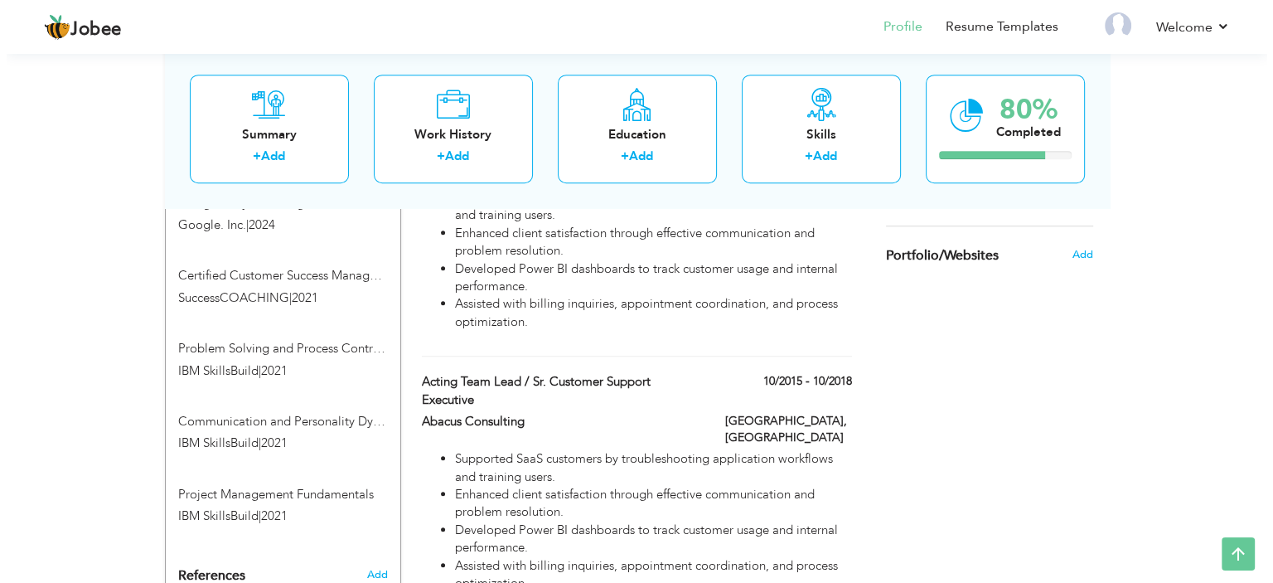
scroll to position [1001, 0]
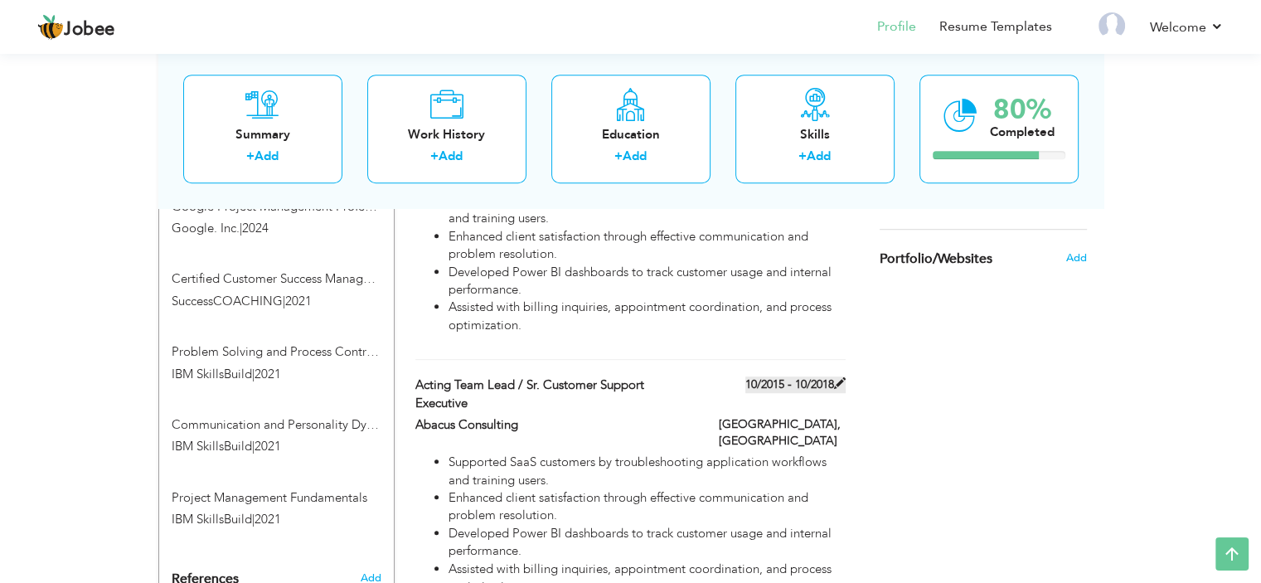
click at [840, 377] on span at bounding box center [840, 383] width 12 height 12
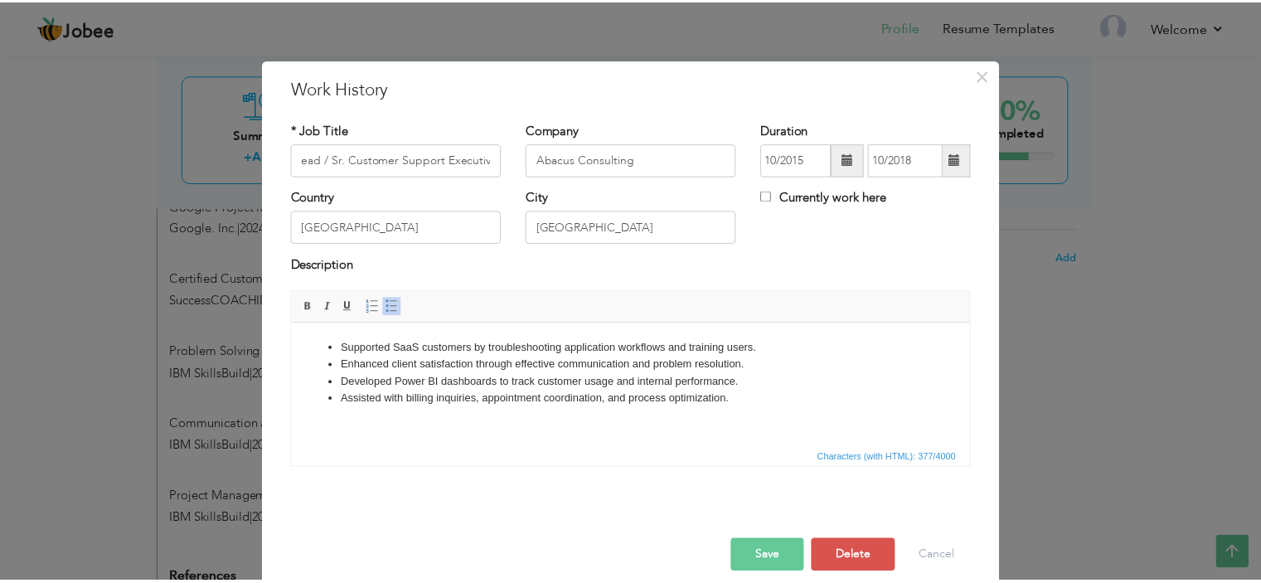
scroll to position [0, 0]
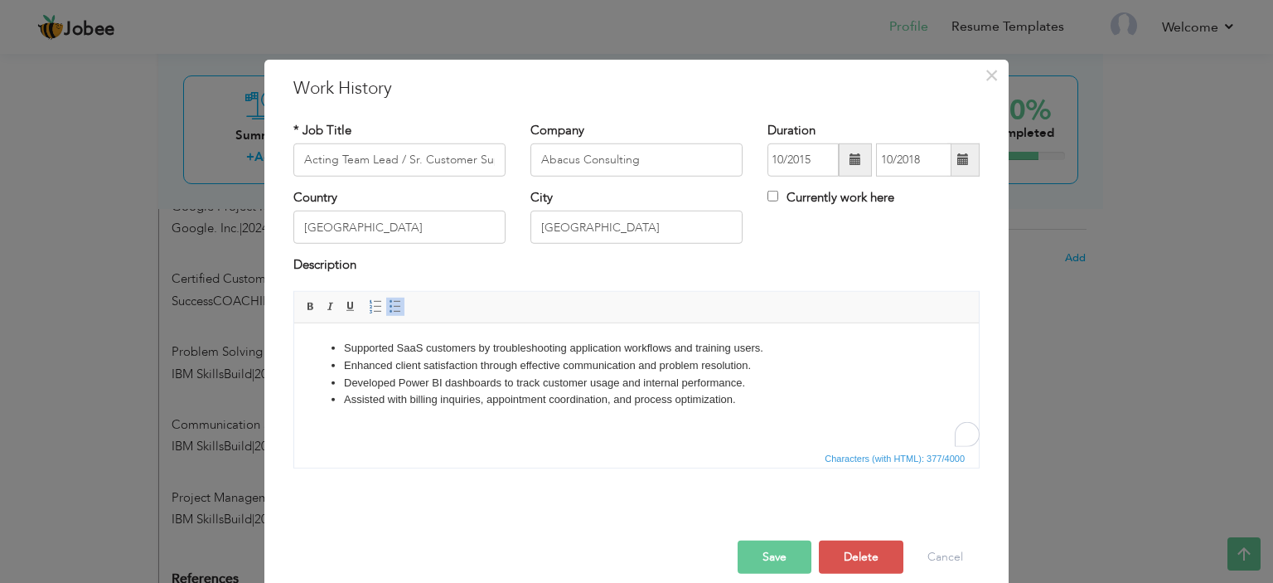
click at [503, 404] on li "Assisted with billing inquiries, appointment coordination, and process optimiza…" at bounding box center [636, 398] width 585 height 17
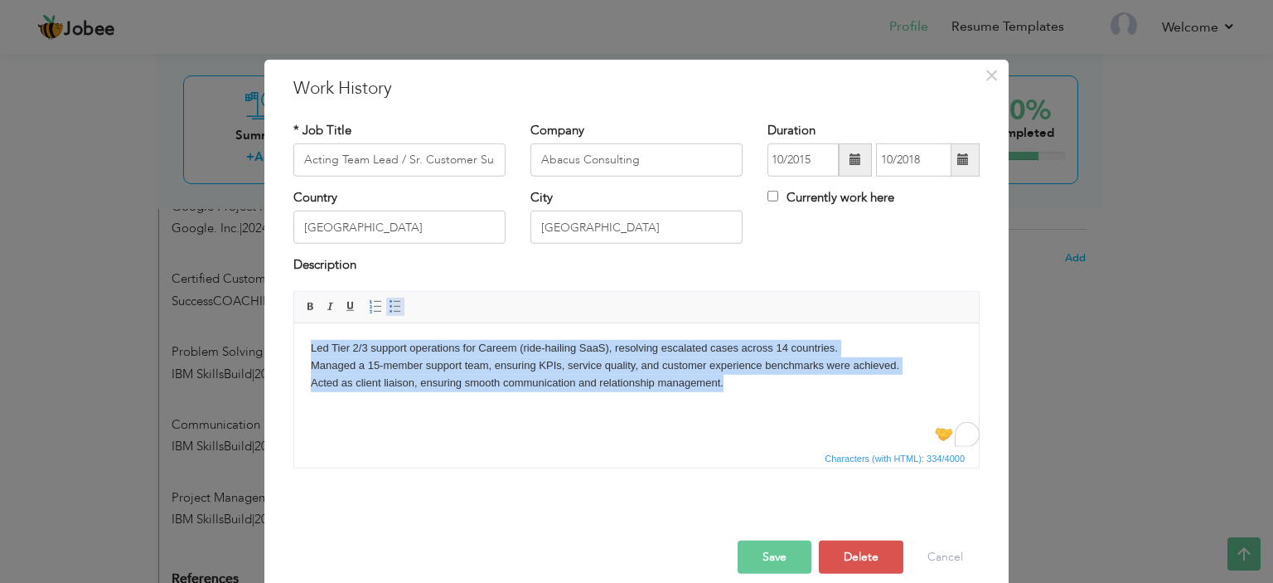
click at [389, 304] on span at bounding box center [395, 306] width 13 height 13
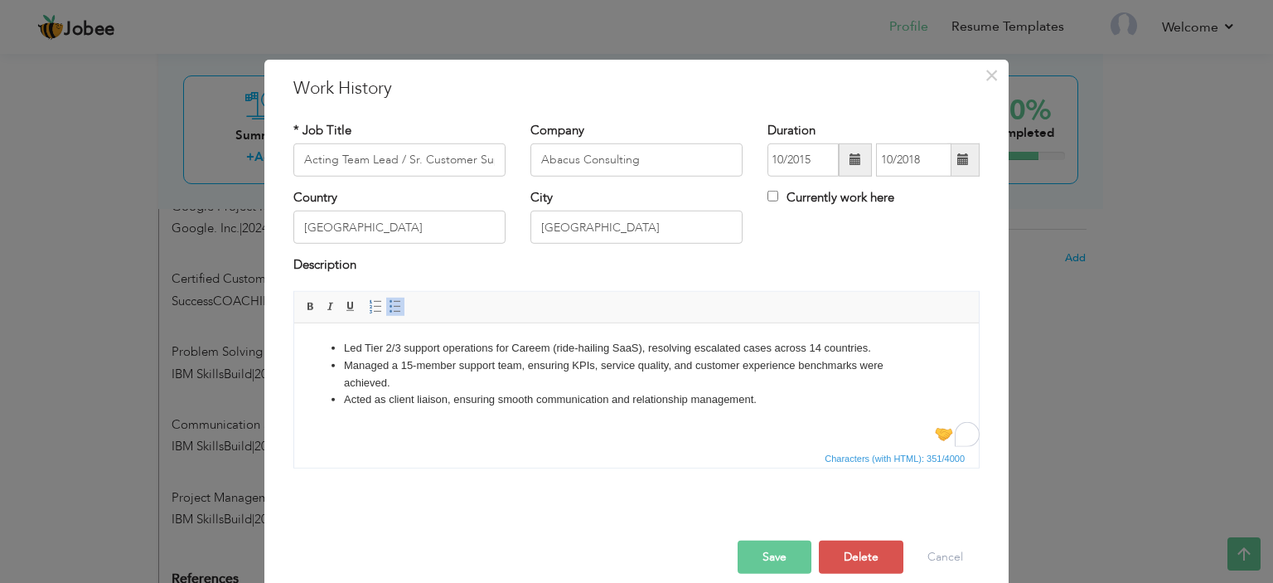
click at [779, 550] on button "Save" at bounding box center [775, 556] width 74 height 33
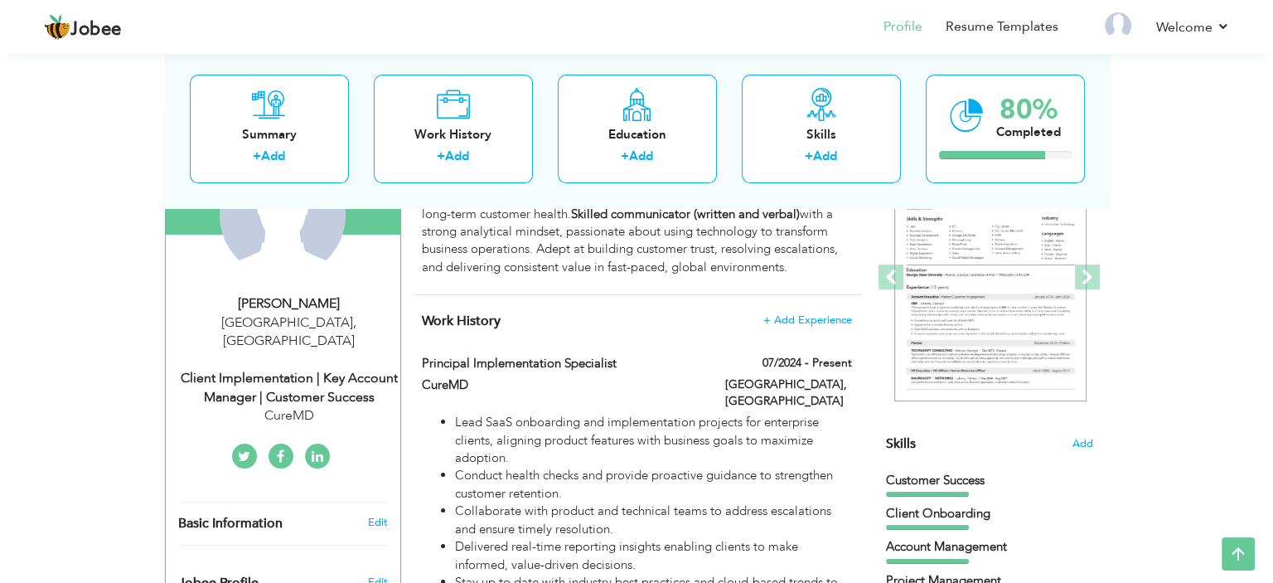
scroll to position [201, 0]
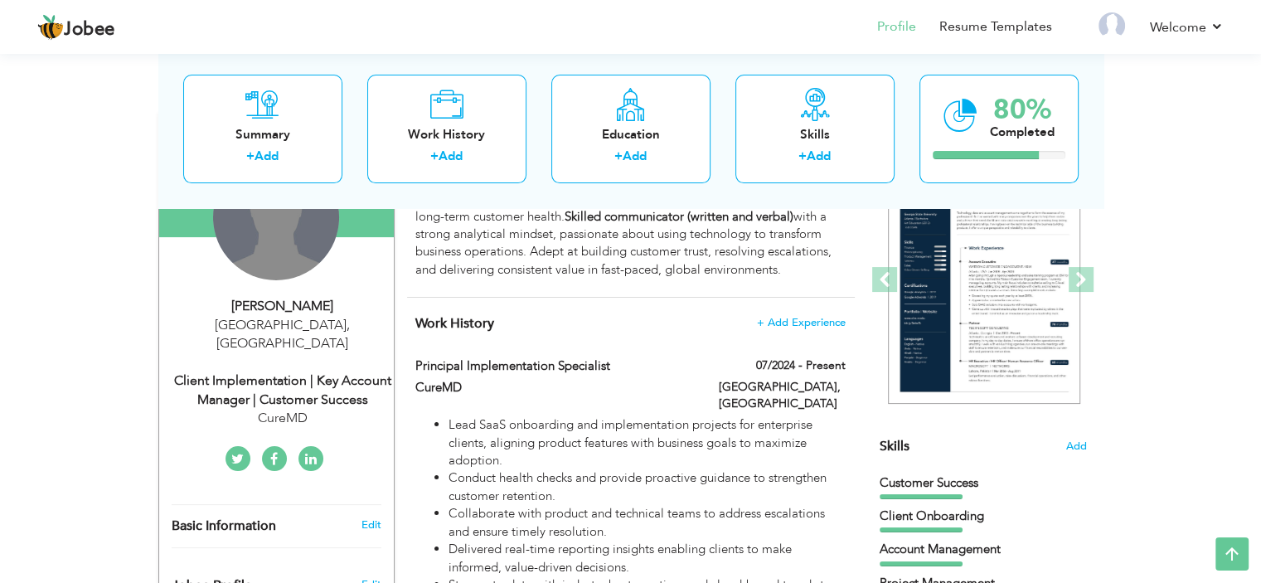
click at [339, 372] on div "Client Implementation | Key Account Manager | Customer Success" at bounding box center [283, 390] width 222 height 38
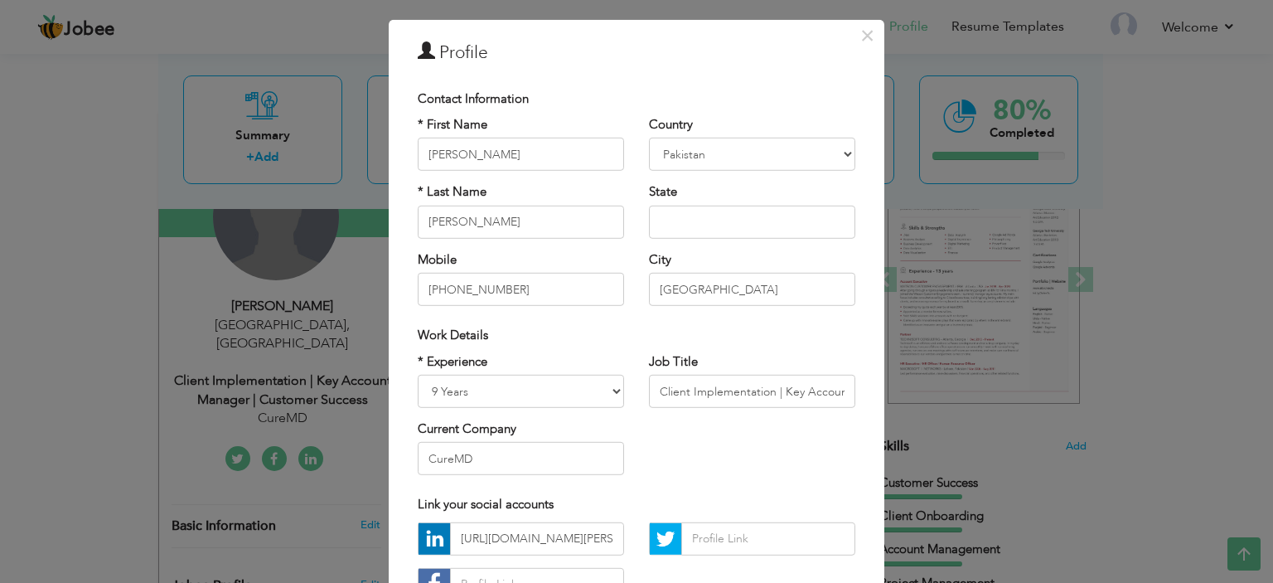
scroll to position [0, 0]
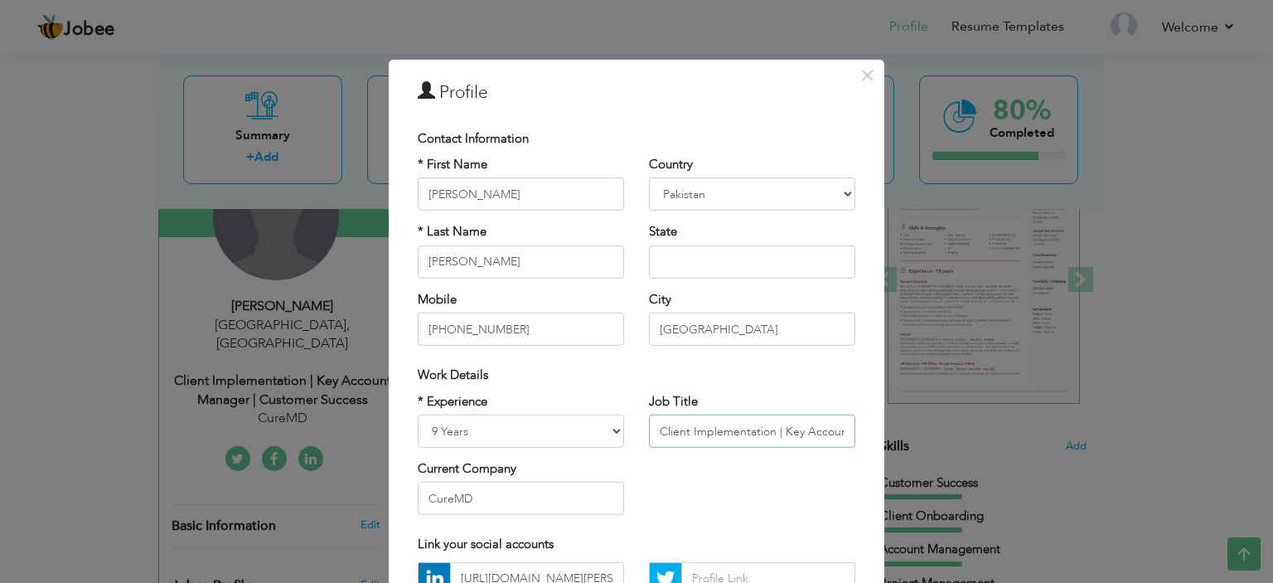
click at [776, 420] on input "Client Implementation | Key Account Manager | Customer Success" at bounding box center [752, 430] width 206 height 33
paste input "Client Implementation"
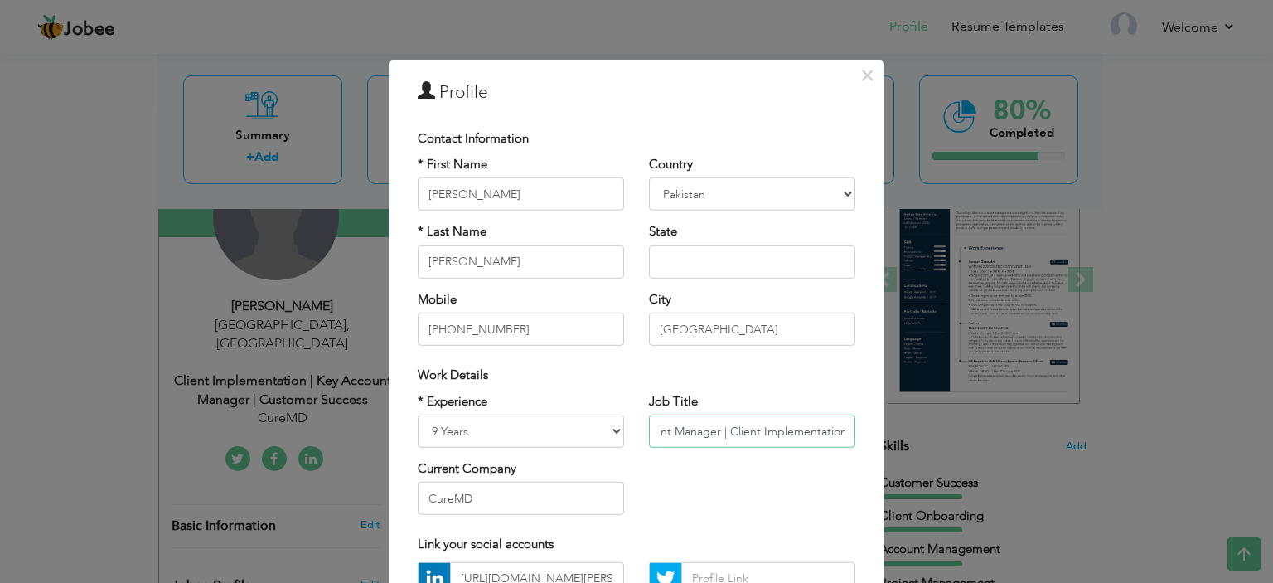
scroll to position [0, 0]
paste input "Customer Success"
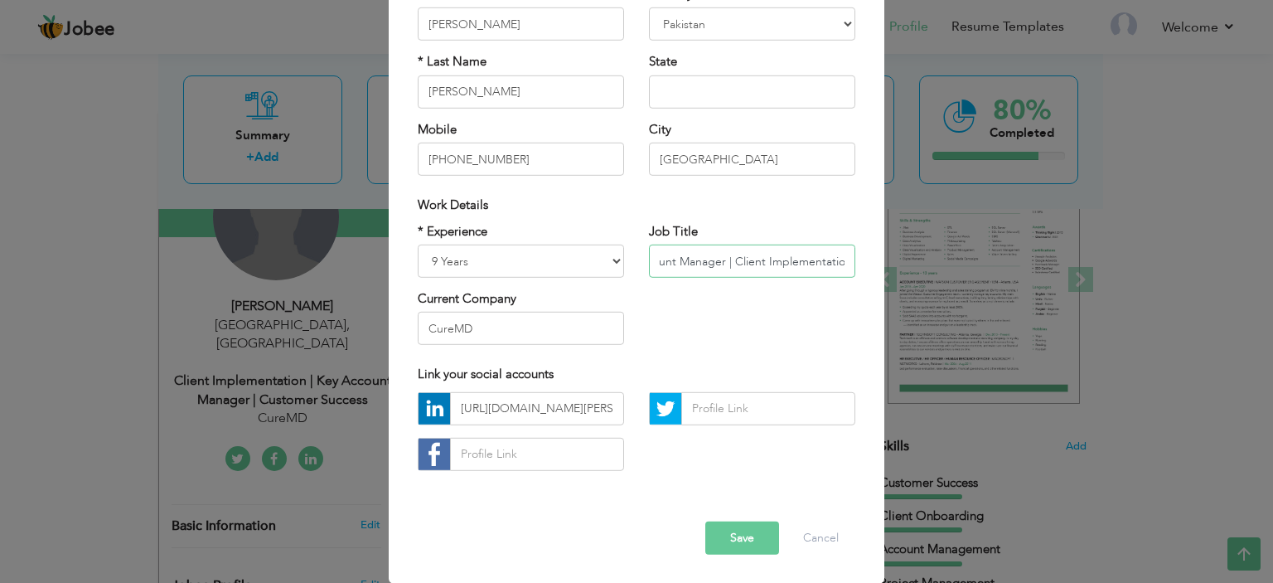
scroll to position [166, 0]
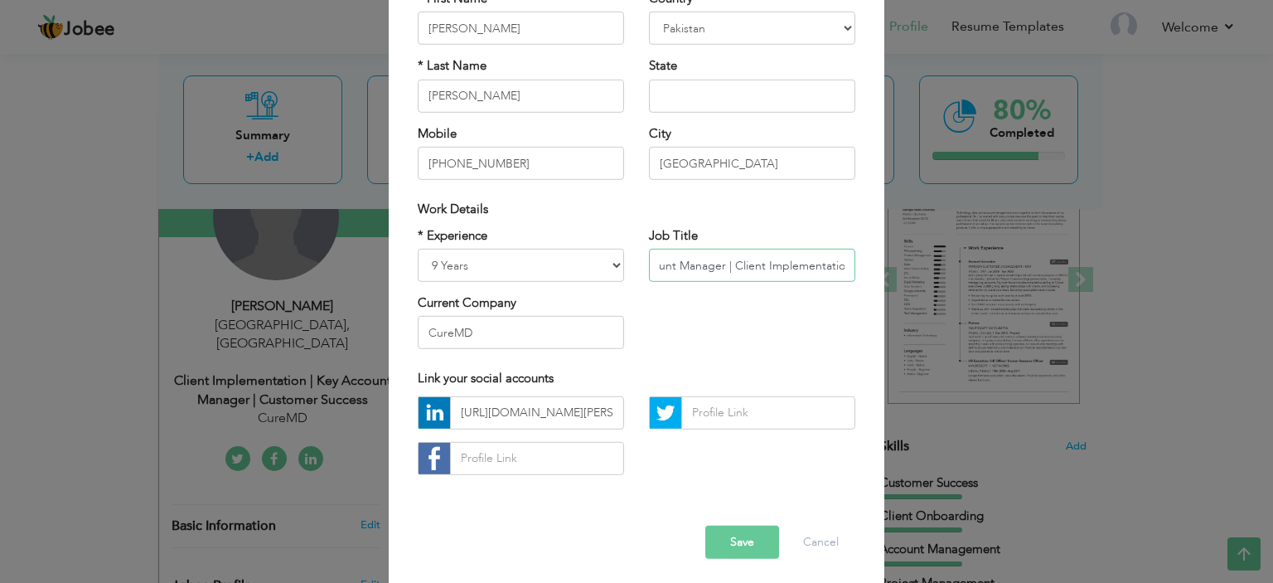
type input "Customer Success | Account Manager | Client Implementation"
click at [749, 535] on button "Save" at bounding box center [742, 542] width 74 height 33
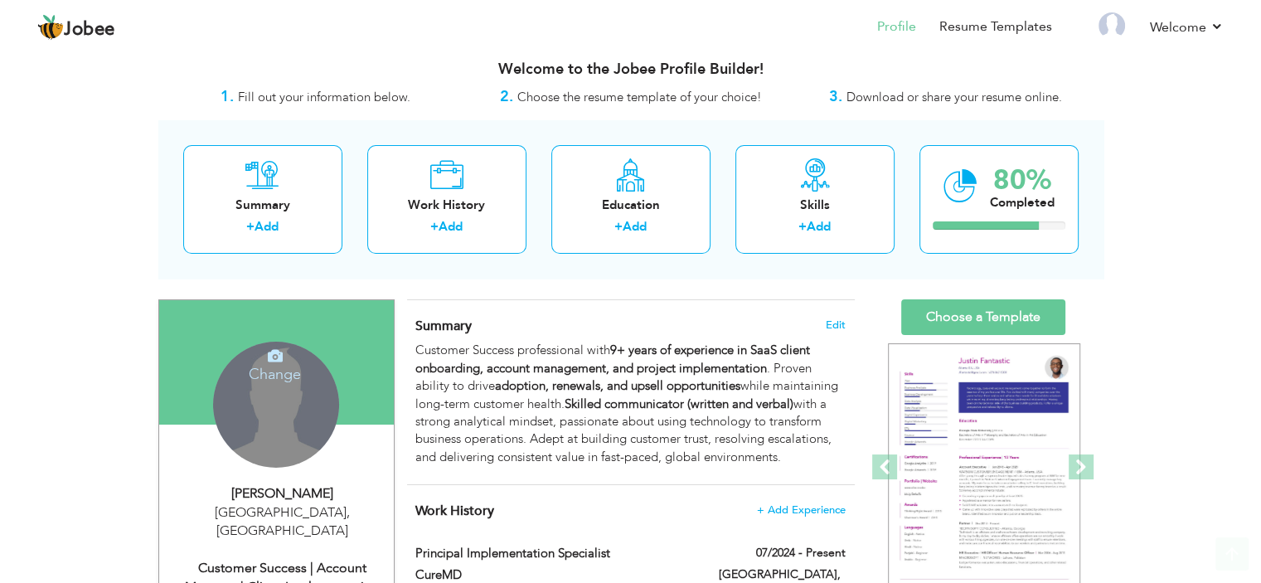
scroll to position [0, 0]
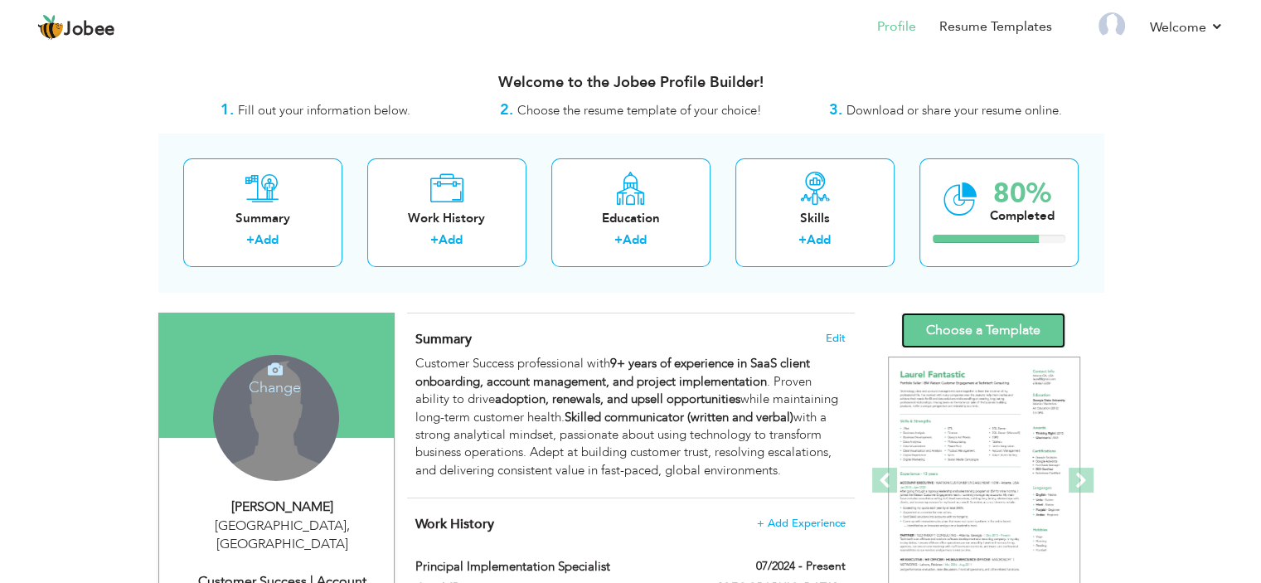
click at [999, 324] on link "Choose a Template" at bounding box center [983, 331] width 164 height 36
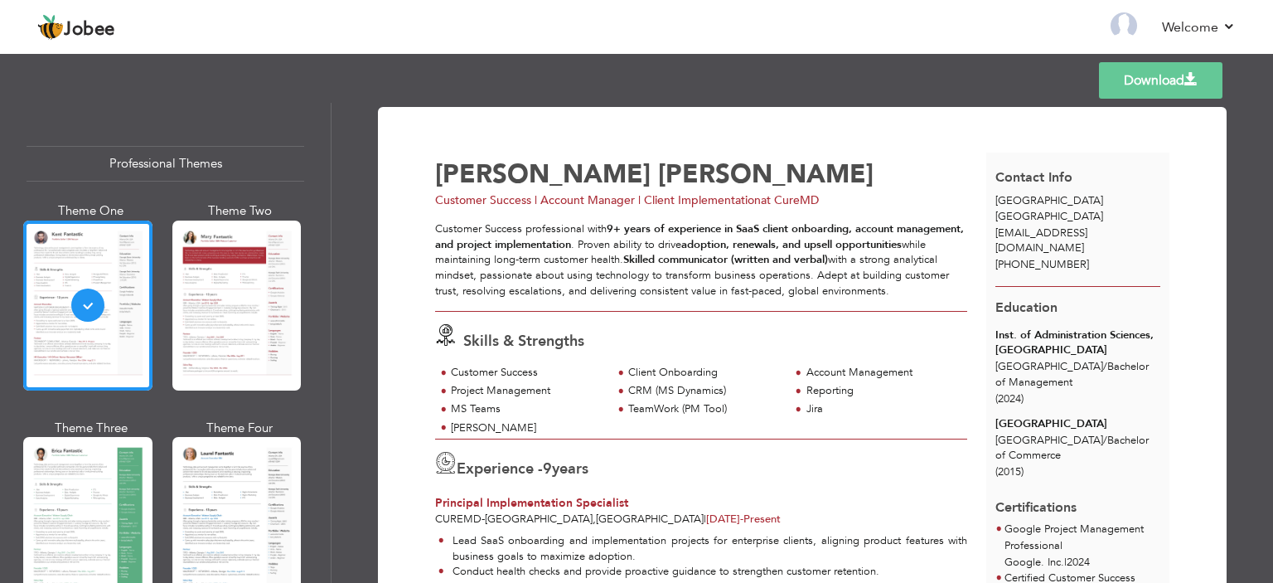
click at [1197, 80] on span at bounding box center [1191, 79] width 13 height 13
